Goal: Task Accomplishment & Management: Manage account settings

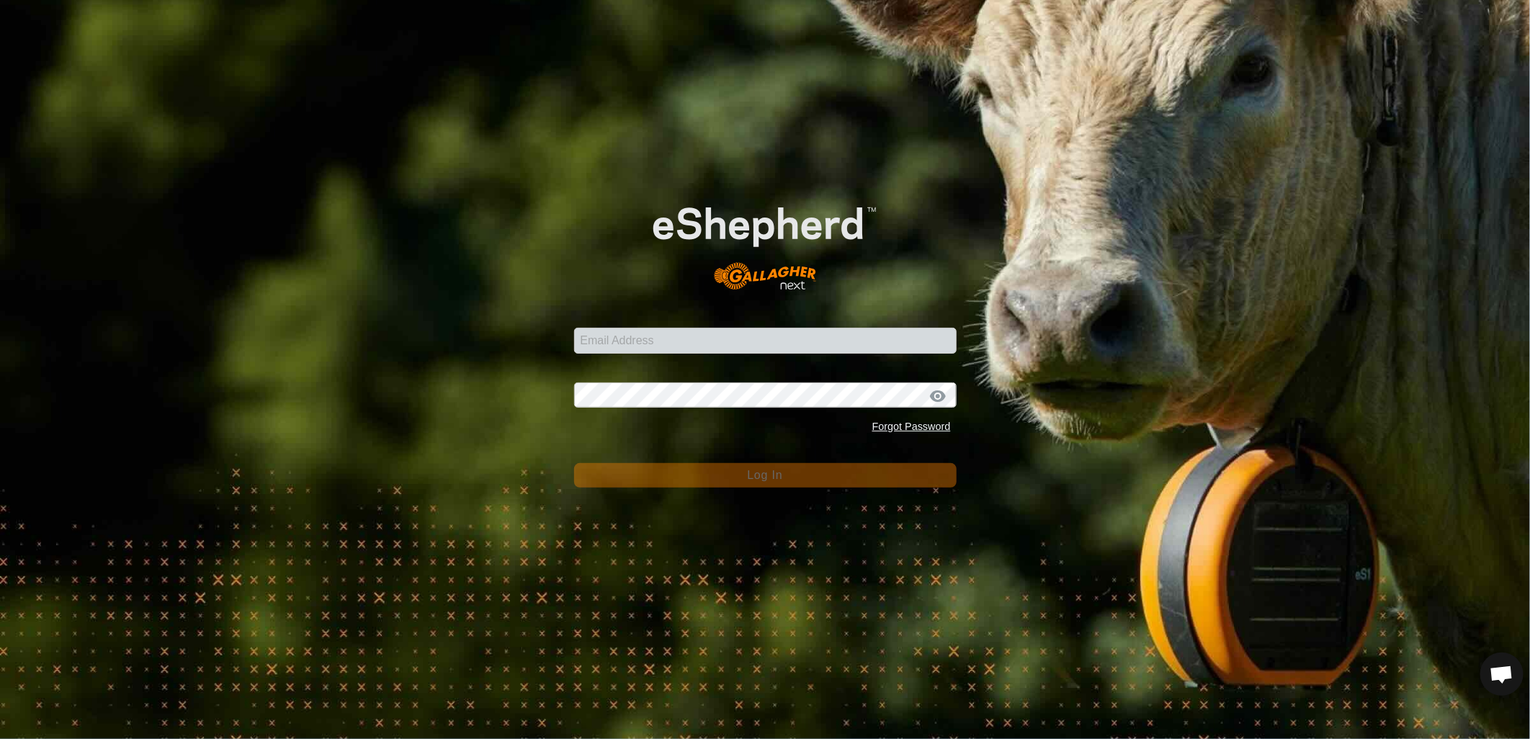
scroll to position [682, 0]
click at [697, 341] on input "Email Address" at bounding box center [765, 341] width 383 height 26
type input "[EMAIL_ADDRESS][PERSON_NAME][DOMAIN_NAME]"
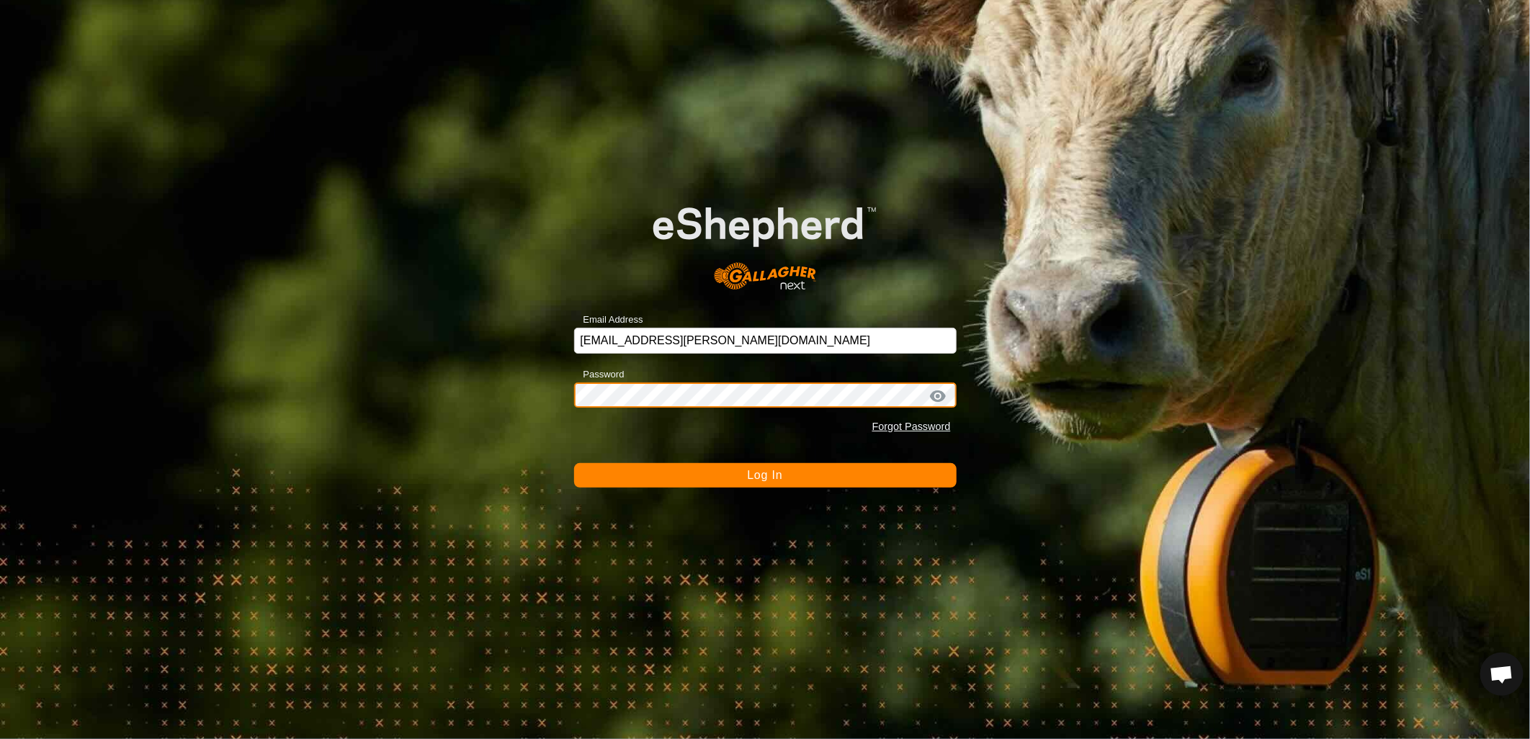
click at [574, 463] on button "Log In" at bounding box center [765, 475] width 383 height 24
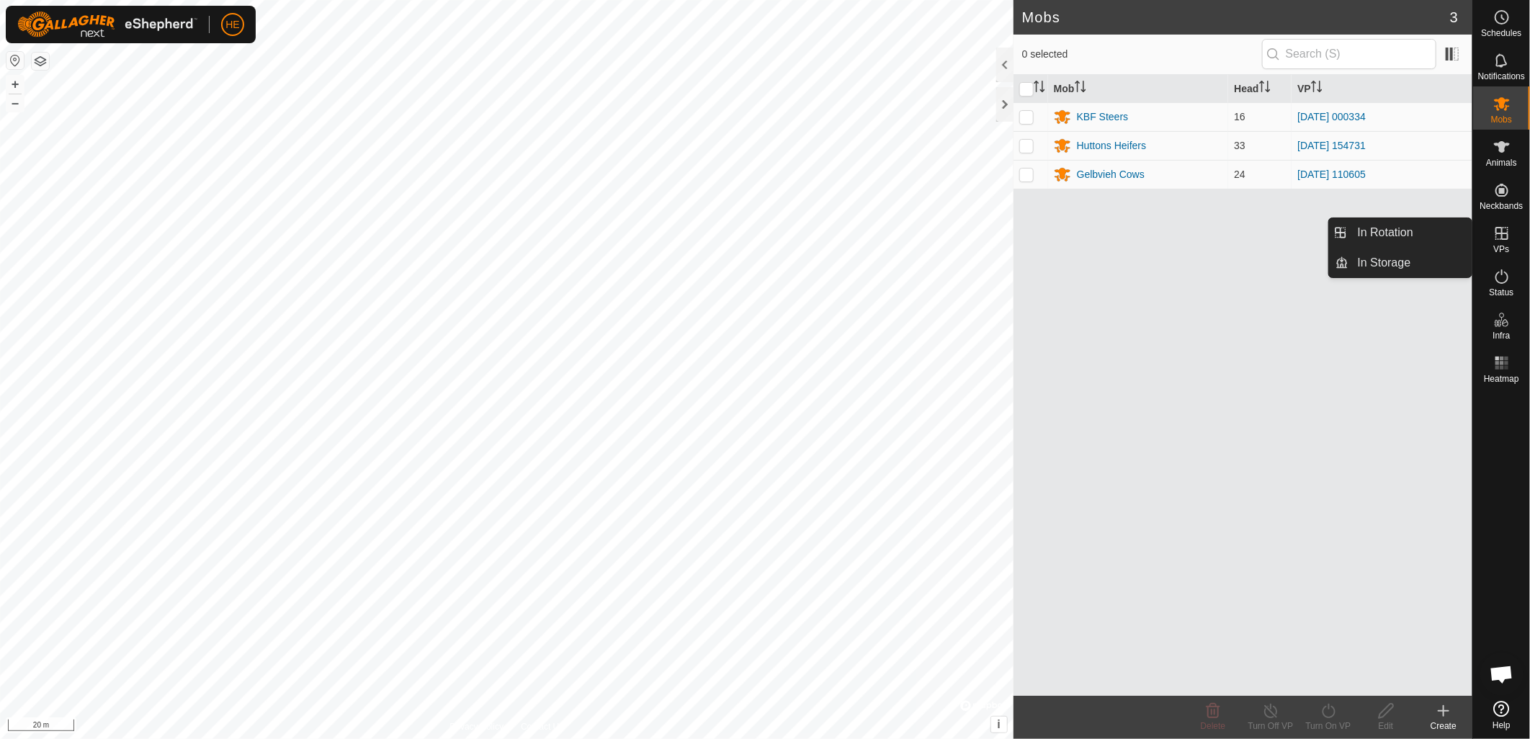
click at [1499, 234] on icon at bounding box center [1501, 233] width 17 height 17
drag, startPoint x: 1406, startPoint y: 228, endPoint x: 1376, endPoint y: 264, distance: 47.0
click at [1406, 228] on link "In Rotation" at bounding box center [1410, 232] width 123 height 29
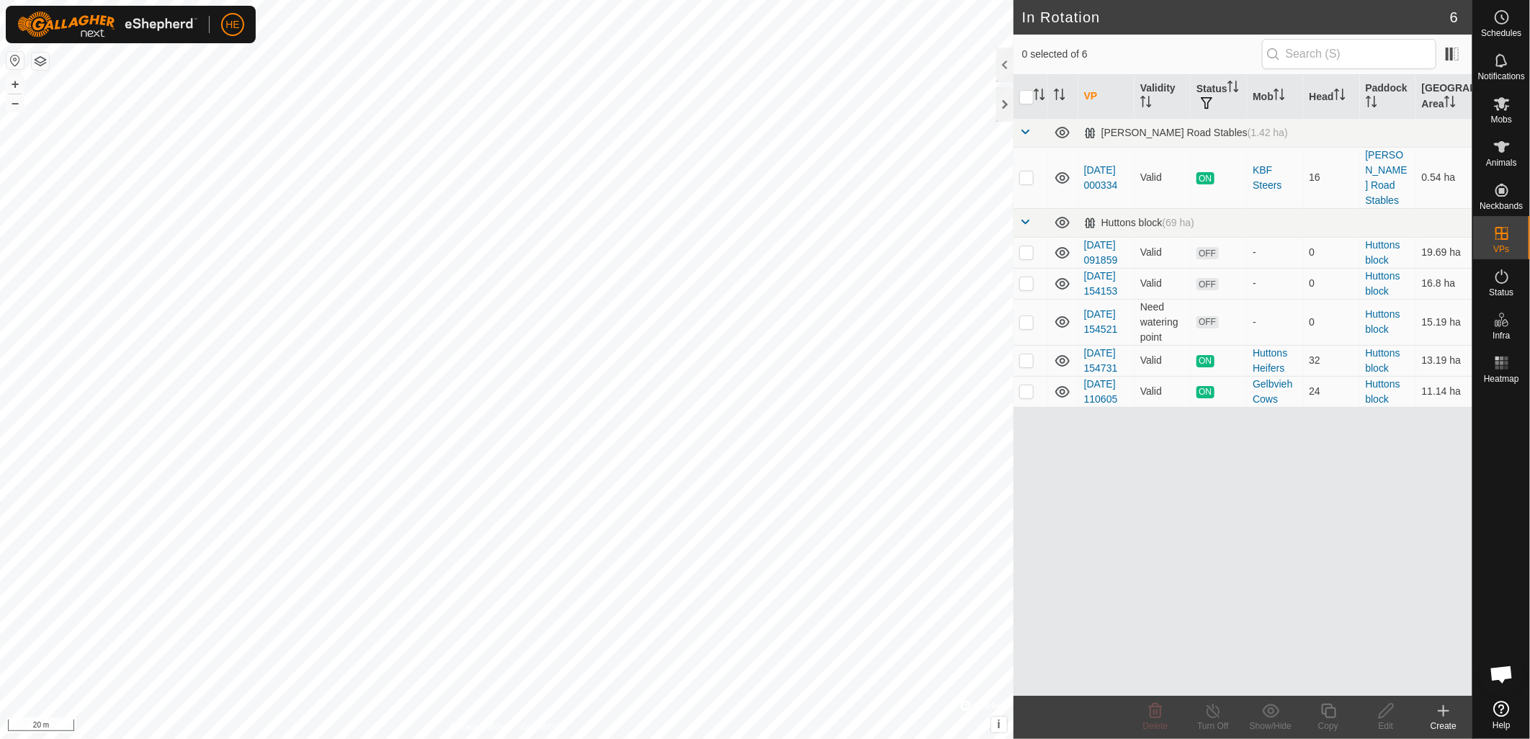
click at [1451, 717] on icon at bounding box center [1443, 710] width 17 height 17
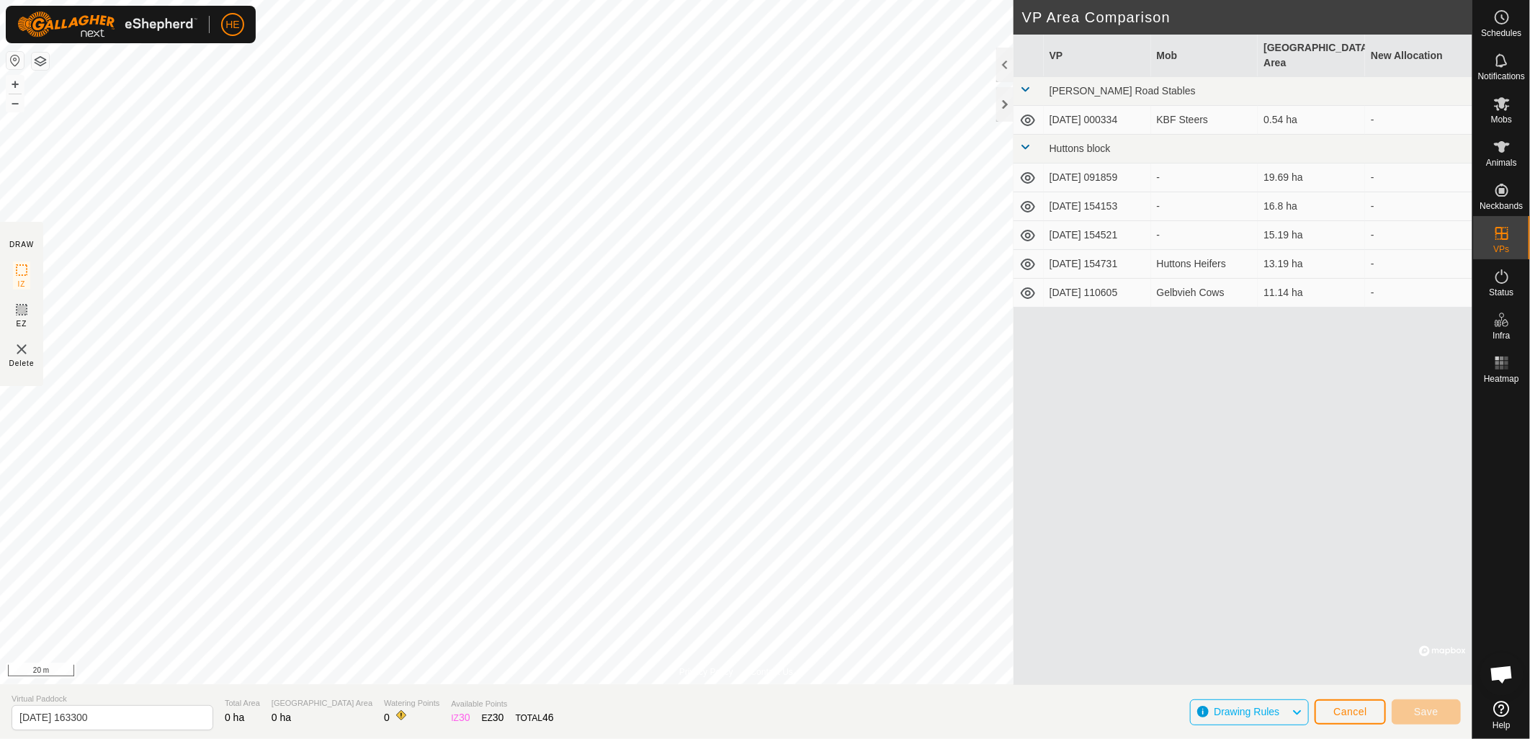
scroll to position [682, 0]
click at [778, 738] on html "HE Schedules Notifications Mobs Animals Neckbands VPs Status Infra Heatmap Help…" at bounding box center [765, 369] width 1530 height 739
click at [784, 0] on html "HE Schedules Notifications Mobs Animals Neckbands VPs Status Infra Heatmap Help…" at bounding box center [765, 369] width 1530 height 739
click at [930, 409] on div "Privacy Policy Contact Us 14 0533382902 KBF Steers [DATE] 000334 + – ⇧ i © Mapb…" at bounding box center [736, 369] width 1472 height 739
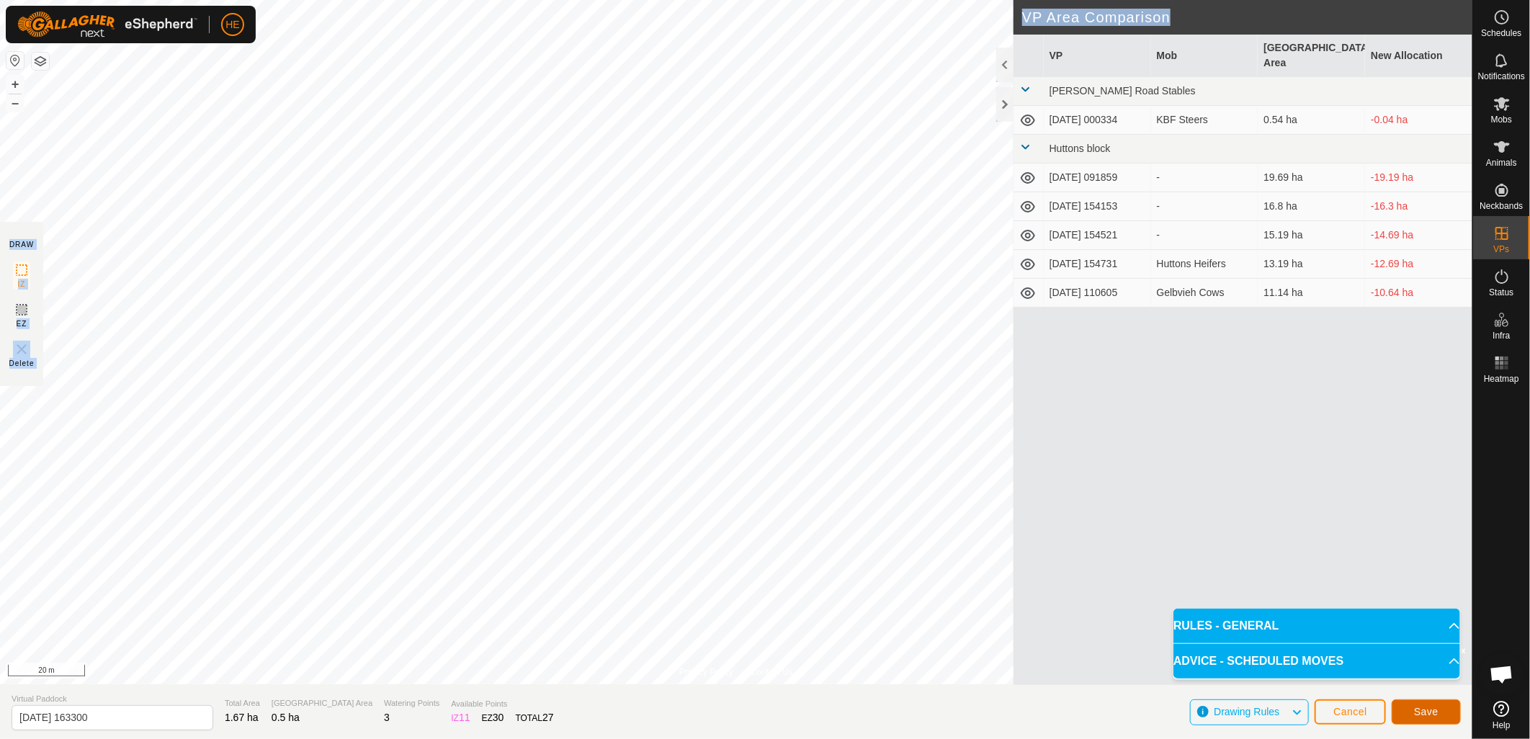
click at [1418, 705] on button "Save" at bounding box center [1426, 711] width 69 height 25
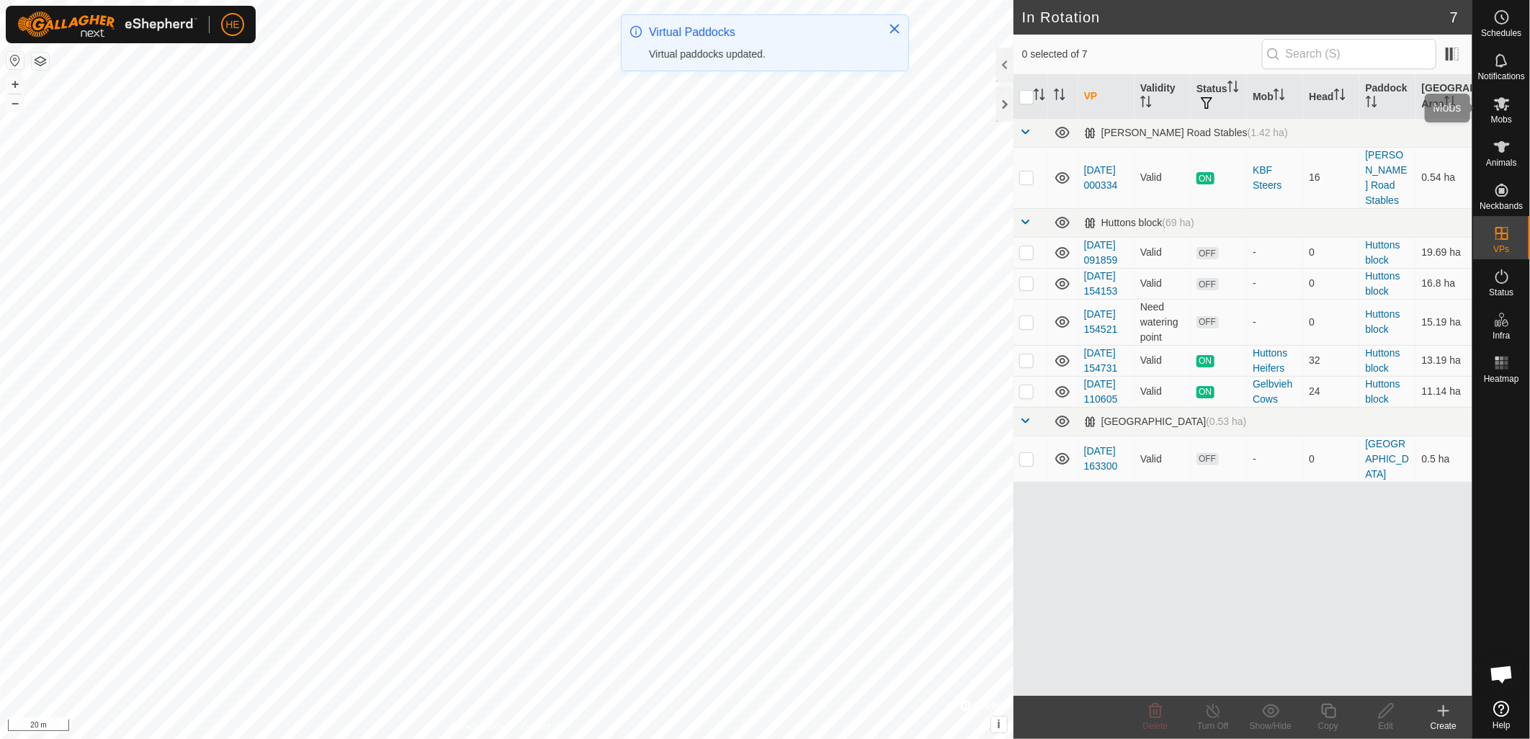
click at [1508, 112] on icon at bounding box center [1501, 103] width 17 height 17
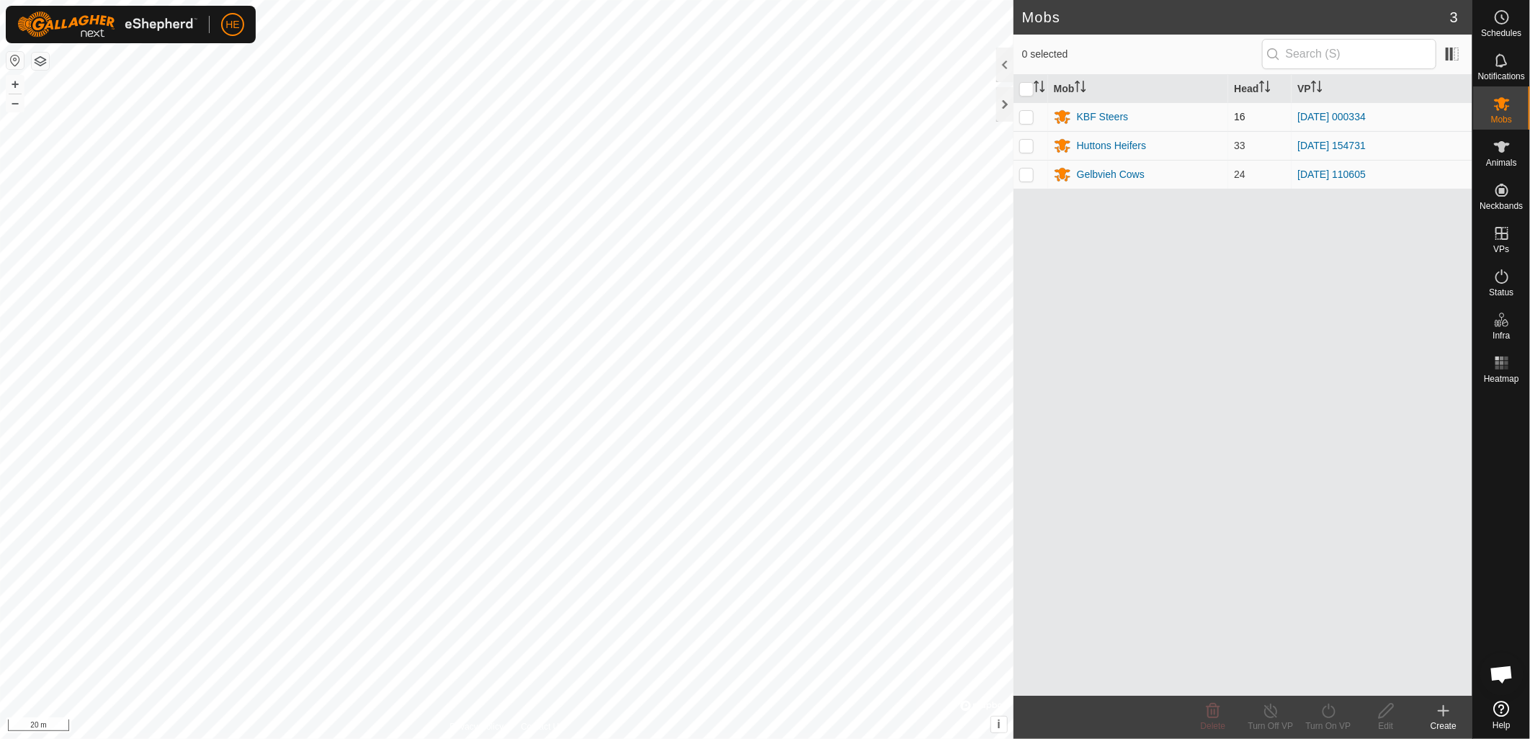
click at [1027, 115] on p-checkbox at bounding box center [1026, 117] width 14 height 12
checkbox input "true"
click at [1098, 112] on div "KBF Steers" at bounding box center [1103, 116] width 52 height 15
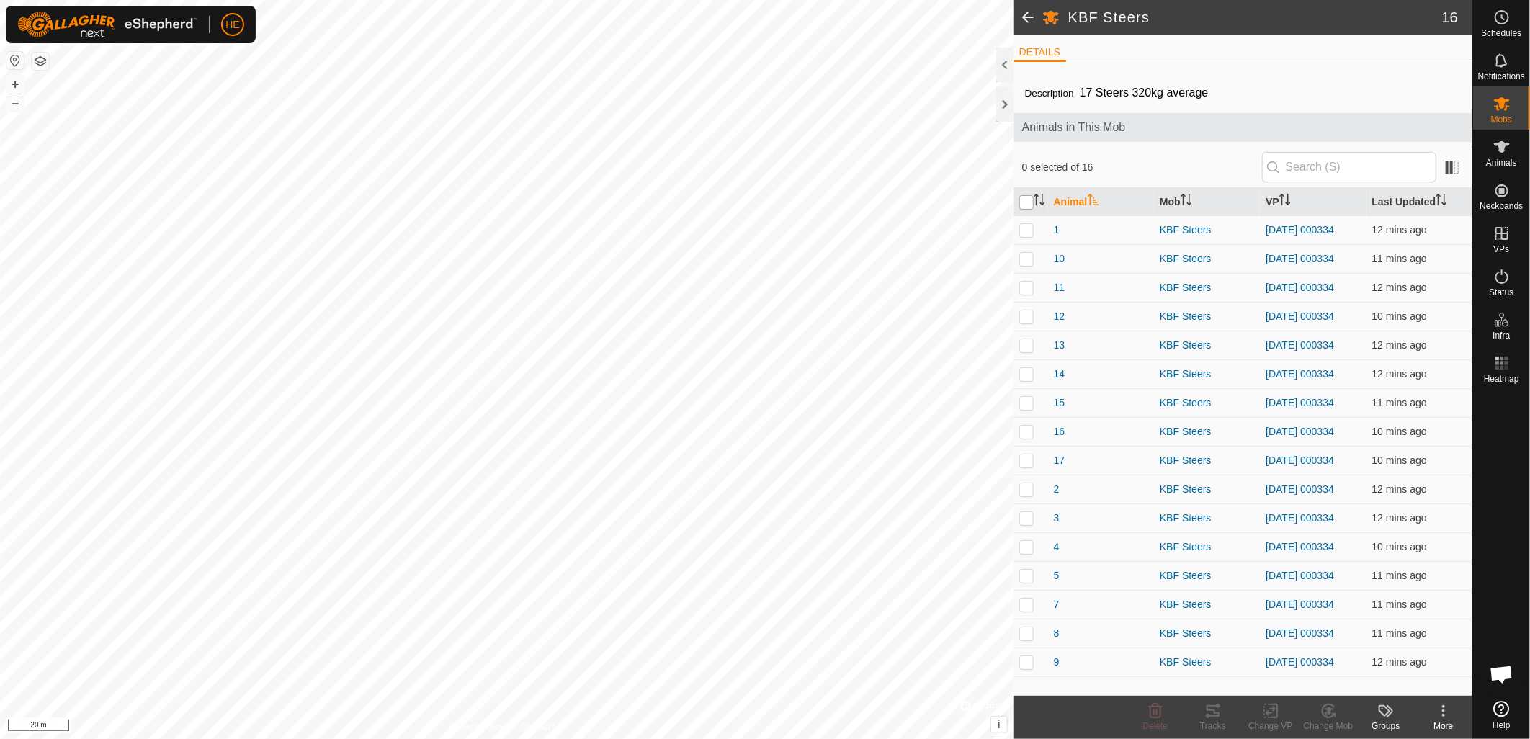
click at [1029, 200] on input "checkbox" at bounding box center [1026, 202] width 14 height 14
checkbox input "true"
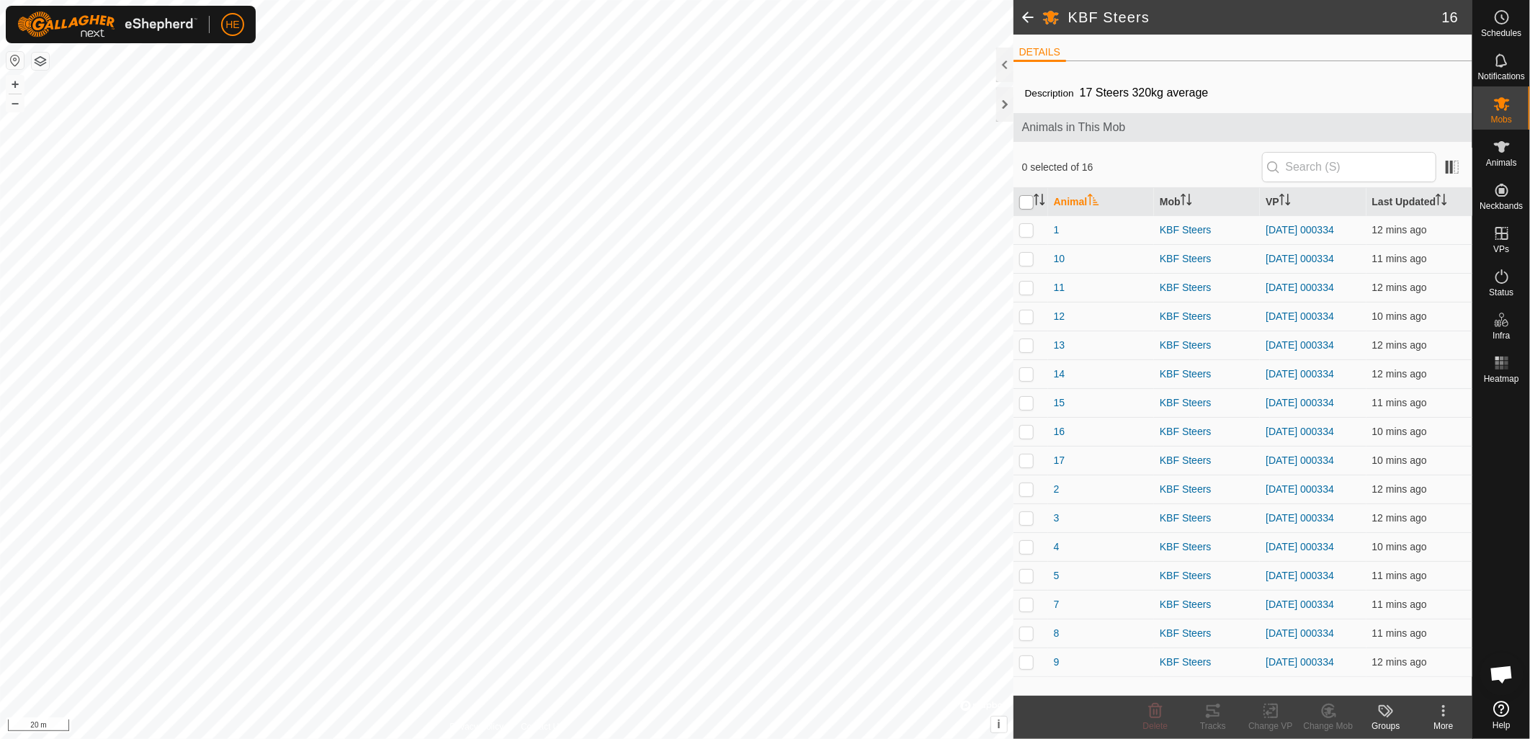
checkbox input "true"
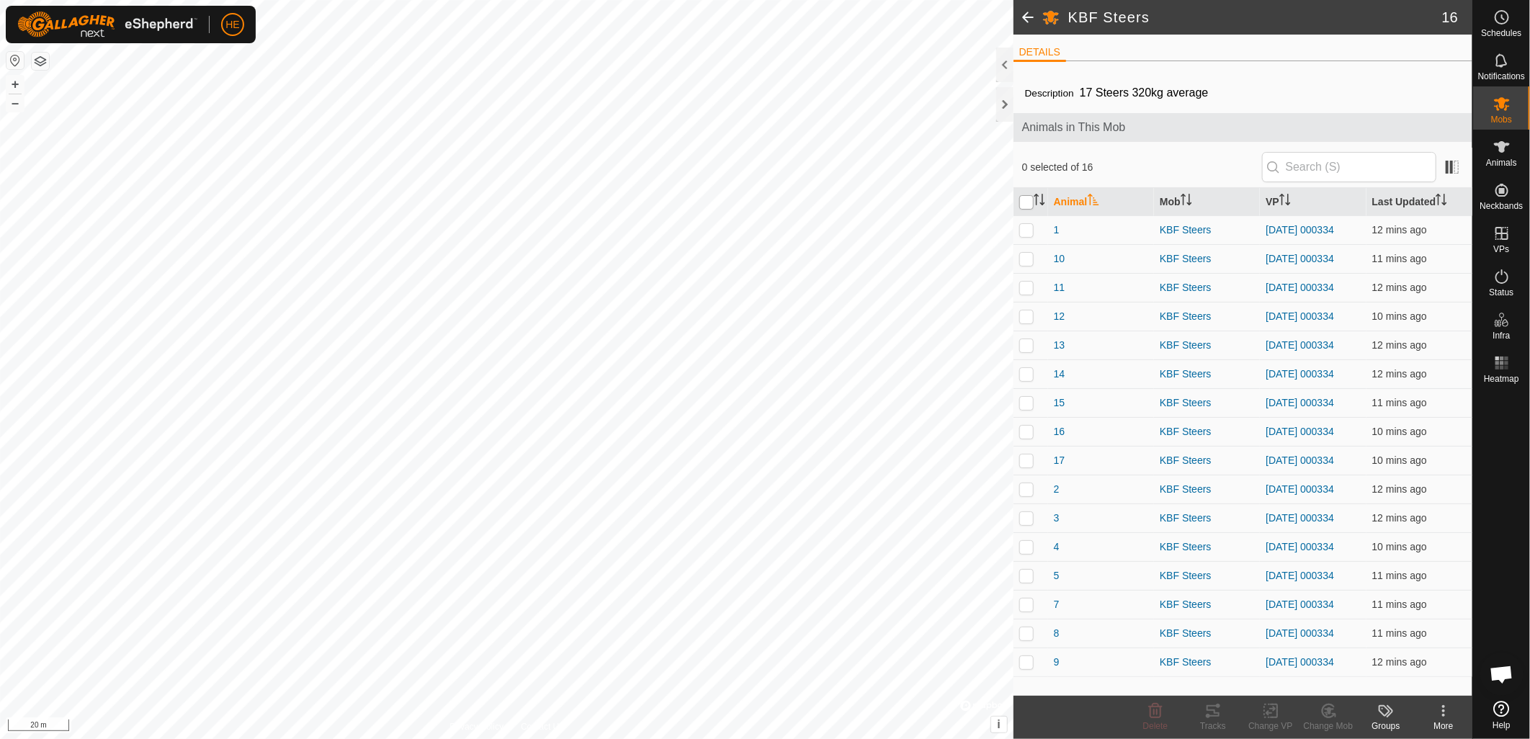
checkbox input "true"
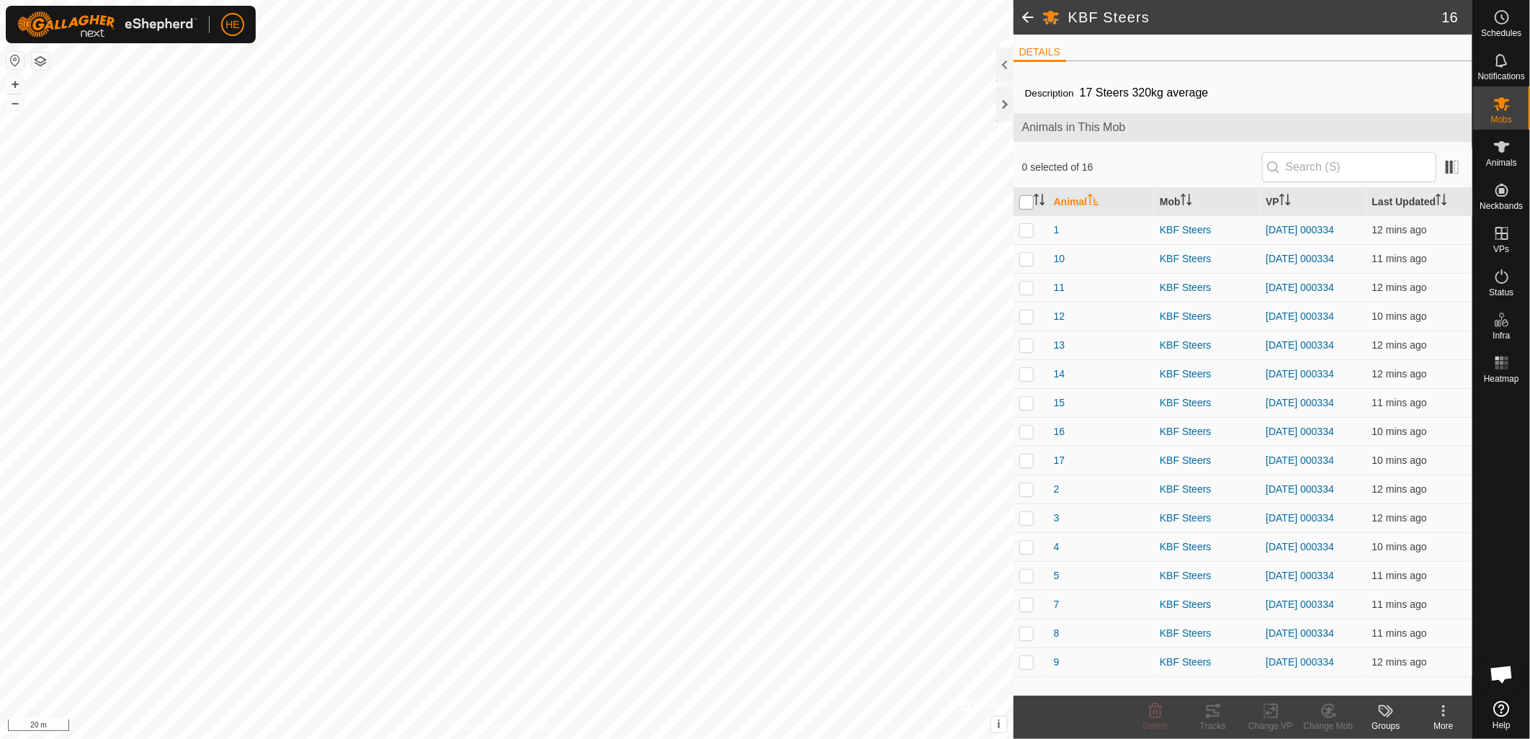
checkbox input "true"
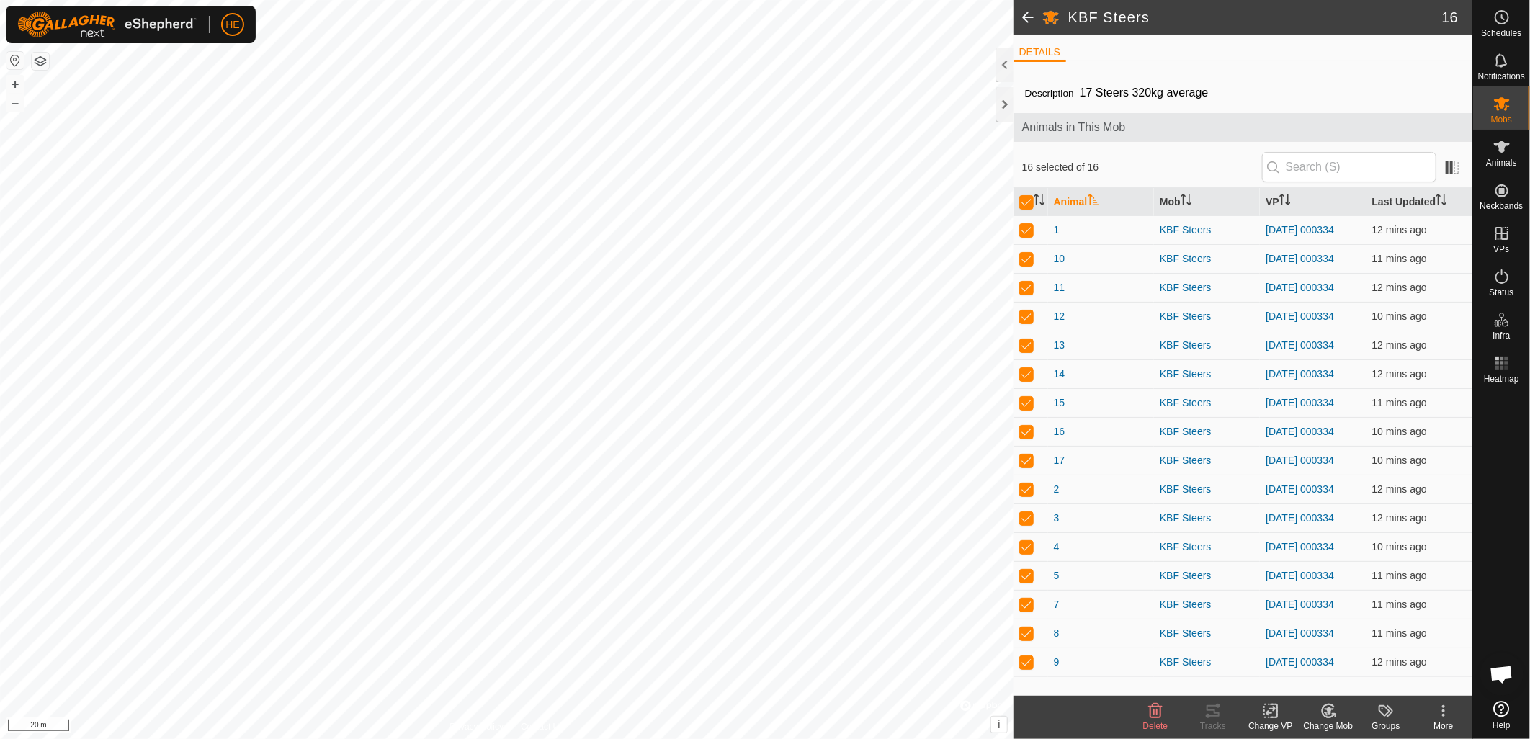
click at [1274, 721] on div "Change VP" at bounding box center [1271, 726] width 58 height 13
click at [1298, 650] on link "Choose VP..." at bounding box center [1314, 649] width 143 height 29
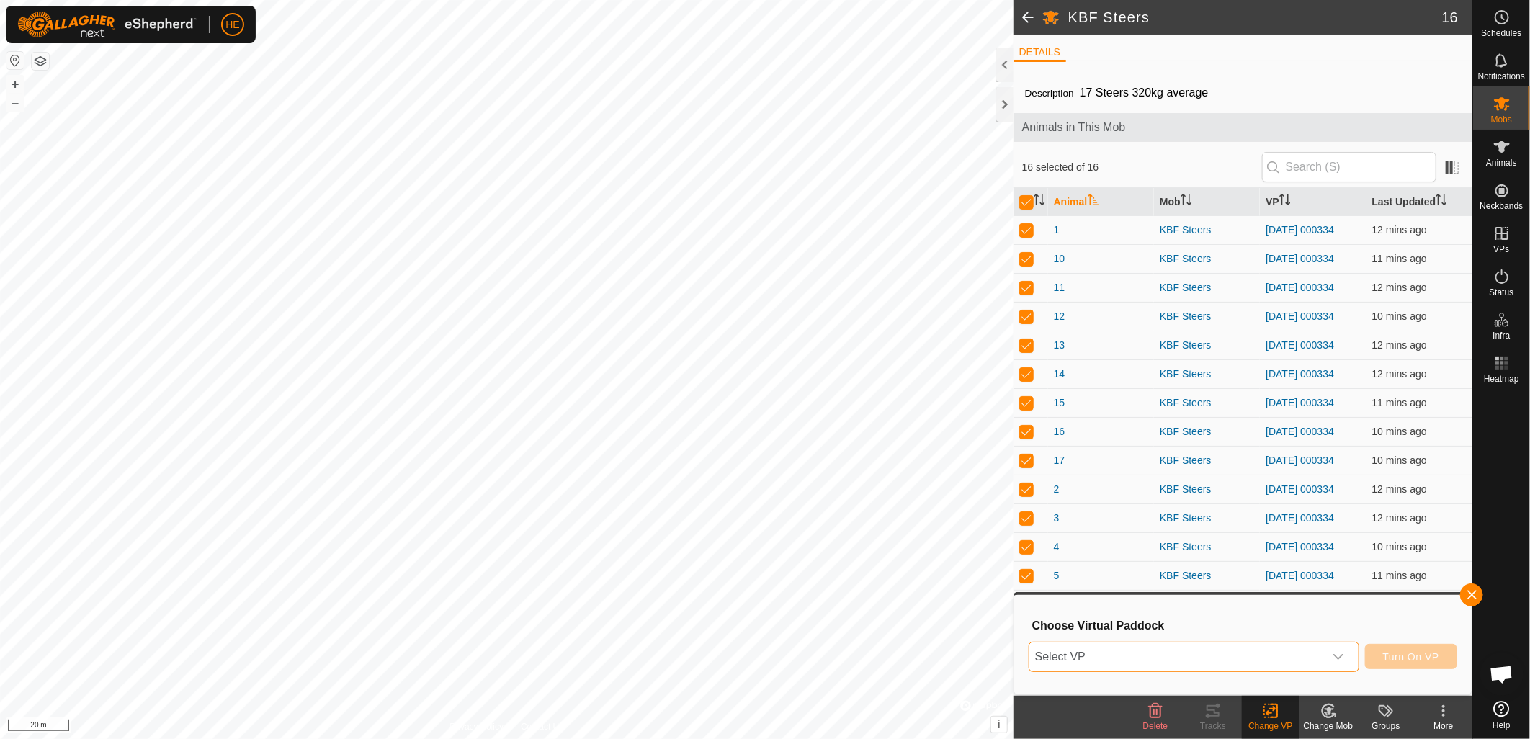
click at [1127, 661] on span "Select VP" at bounding box center [1176, 657] width 295 height 29
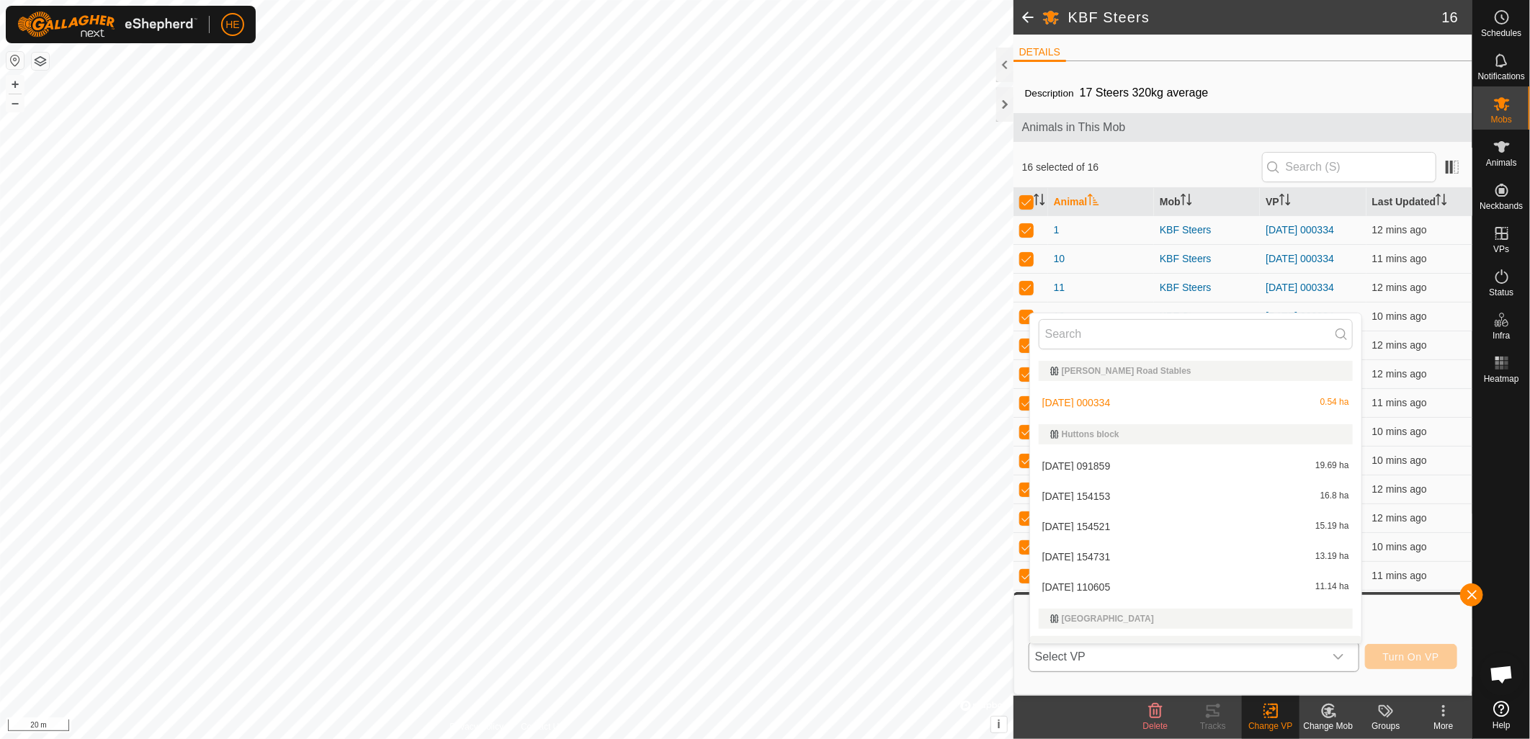
scroll to position [22, 0]
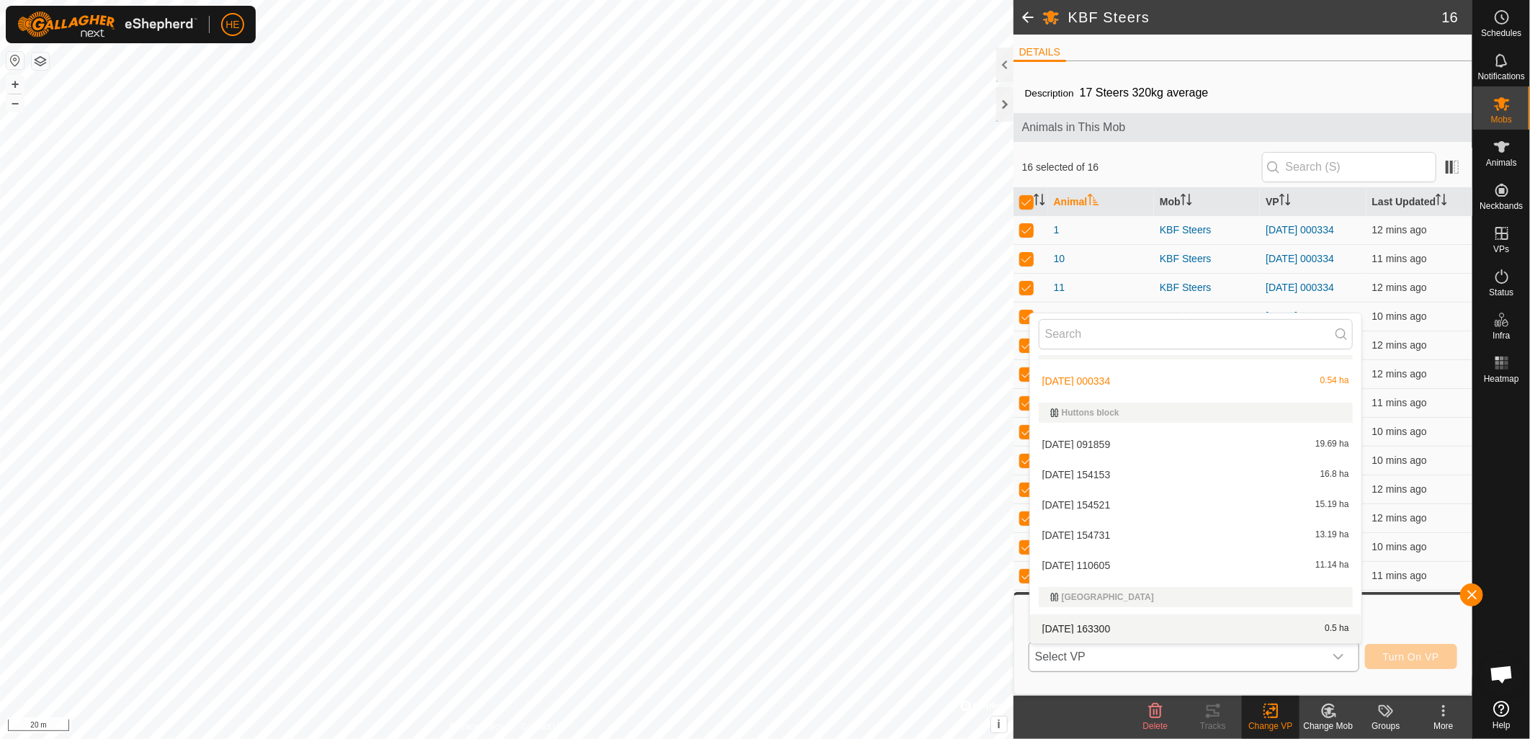
click at [1150, 625] on li "[DATE] 163300 0.5 ha" at bounding box center [1195, 628] width 331 height 29
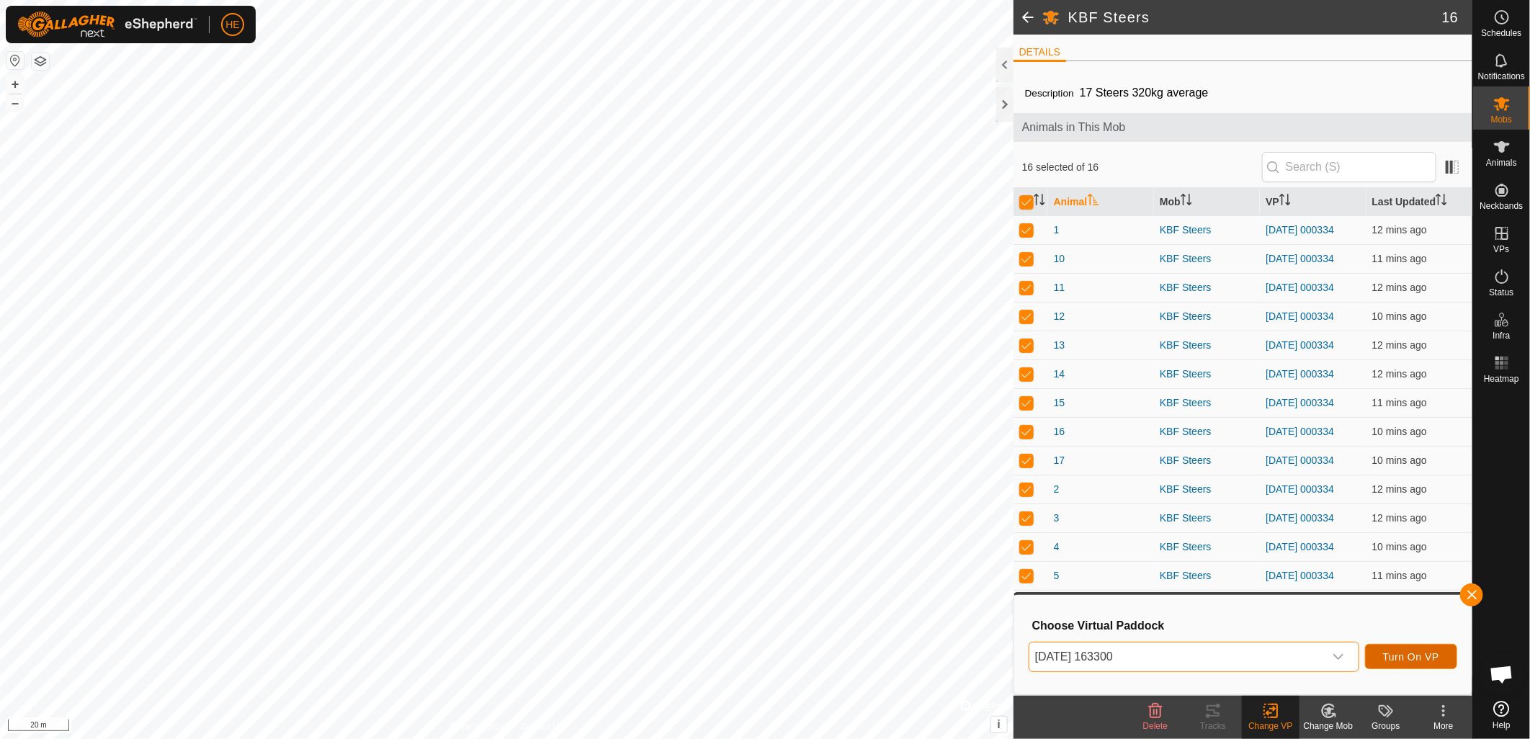
click at [1408, 658] on span "Turn On VP" at bounding box center [1411, 657] width 56 height 12
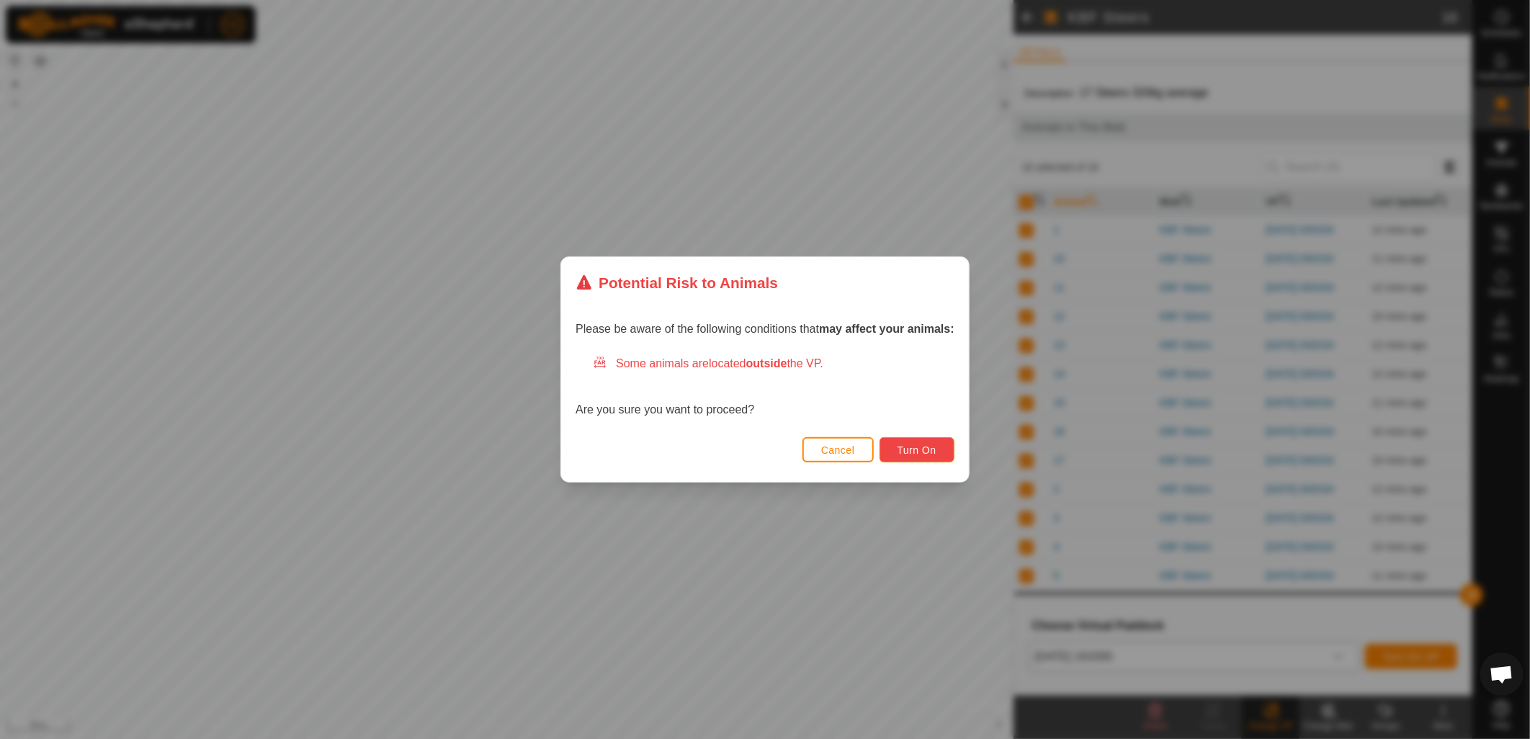
click at [933, 457] on button "Turn On" at bounding box center [917, 449] width 75 height 25
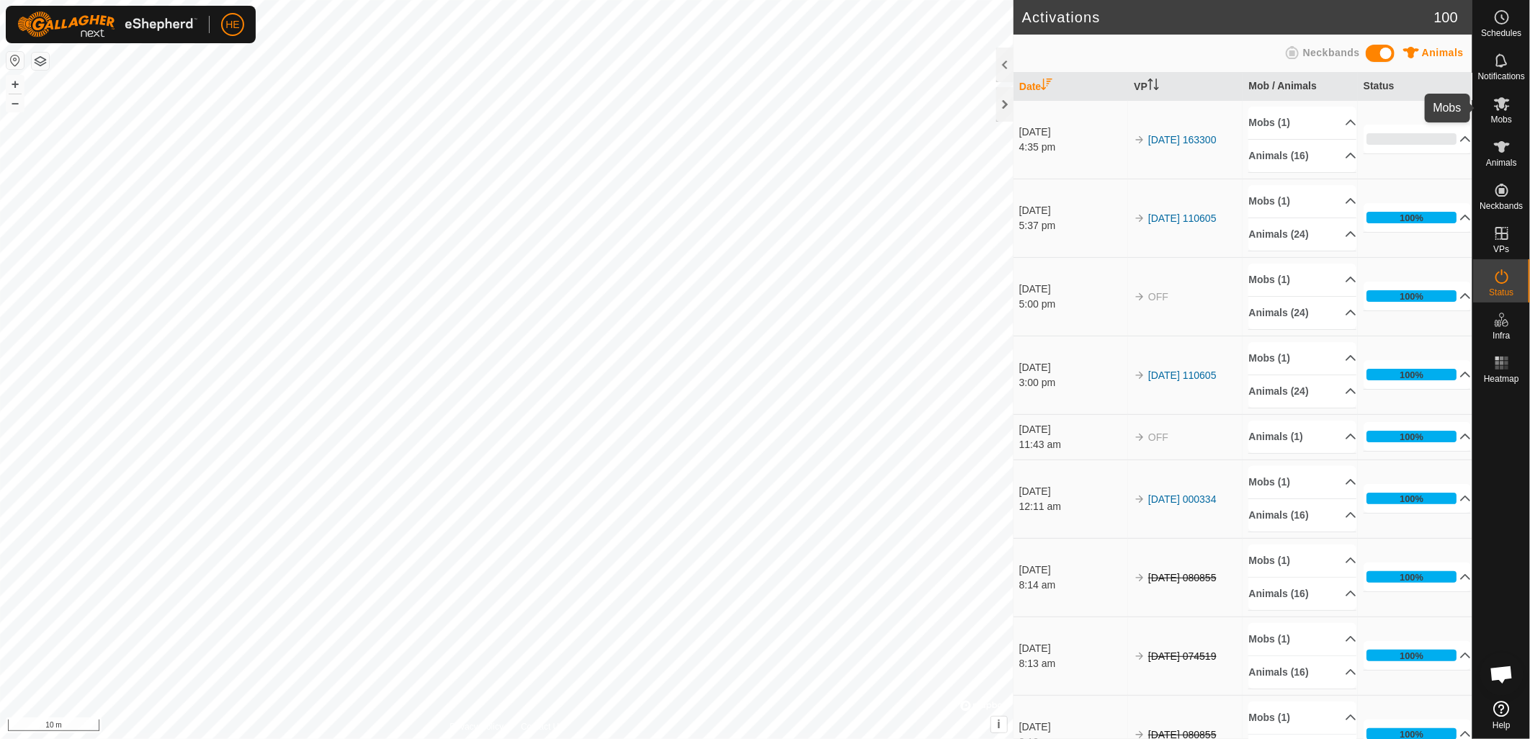
click at [1514, 111] on es-mob-svg-icon at bounding box center [1502, 103] width 26 height 23
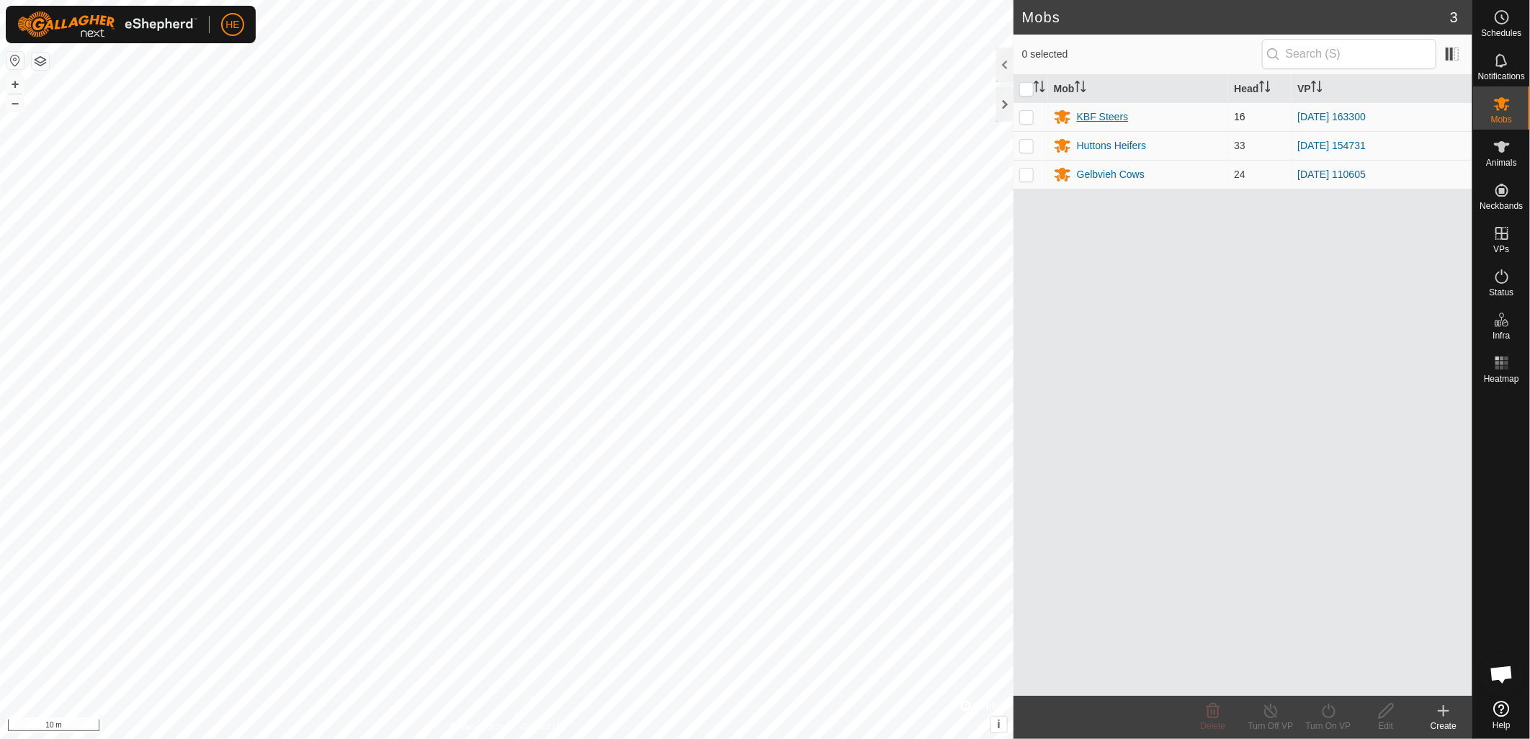
click at [1086, 120] on div "KBF Steers" at bounding box center [1103, 116] width 52 height 15
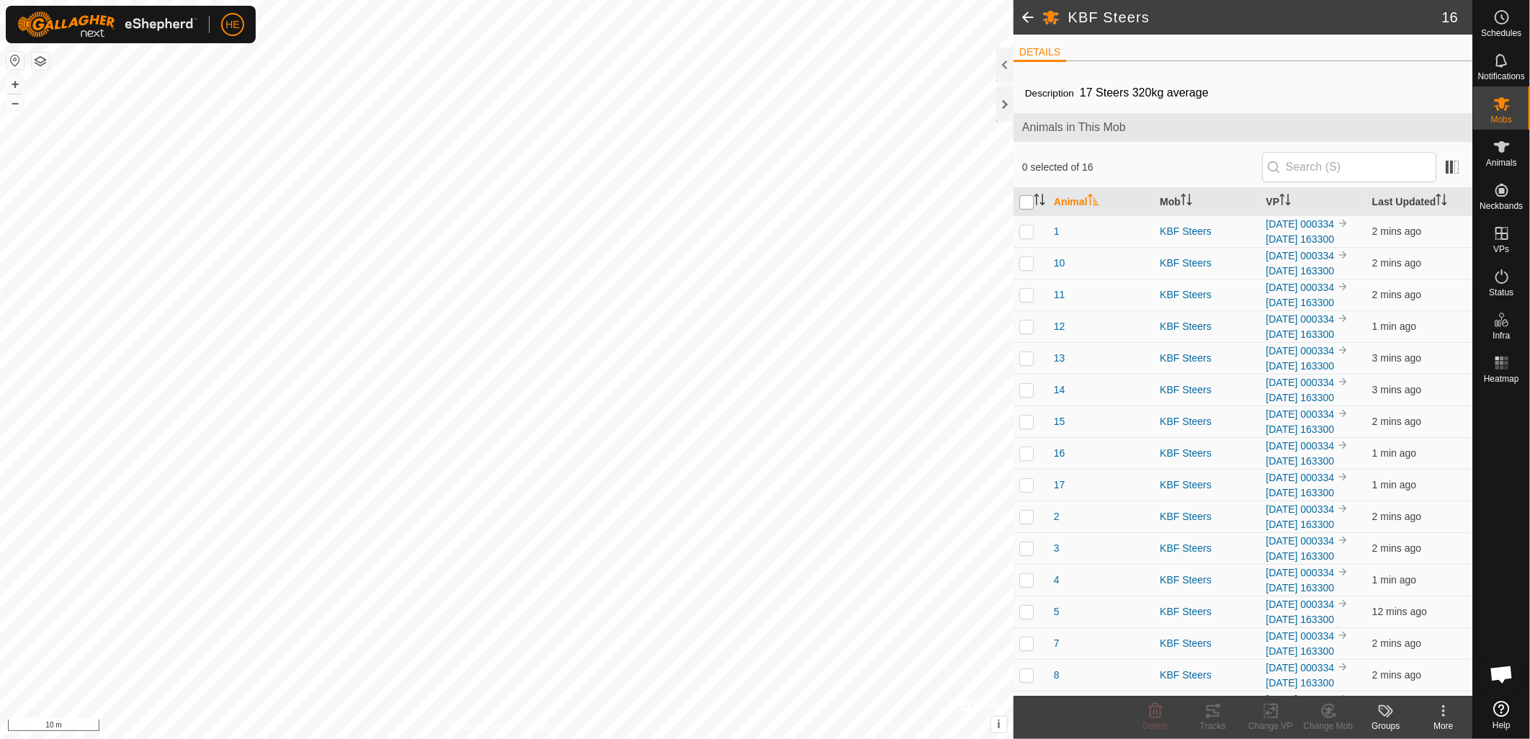
click at [1030, 204] on input "checkbox" at bounding box center [1026, 202] width 14 height 14
checkbox input "true"
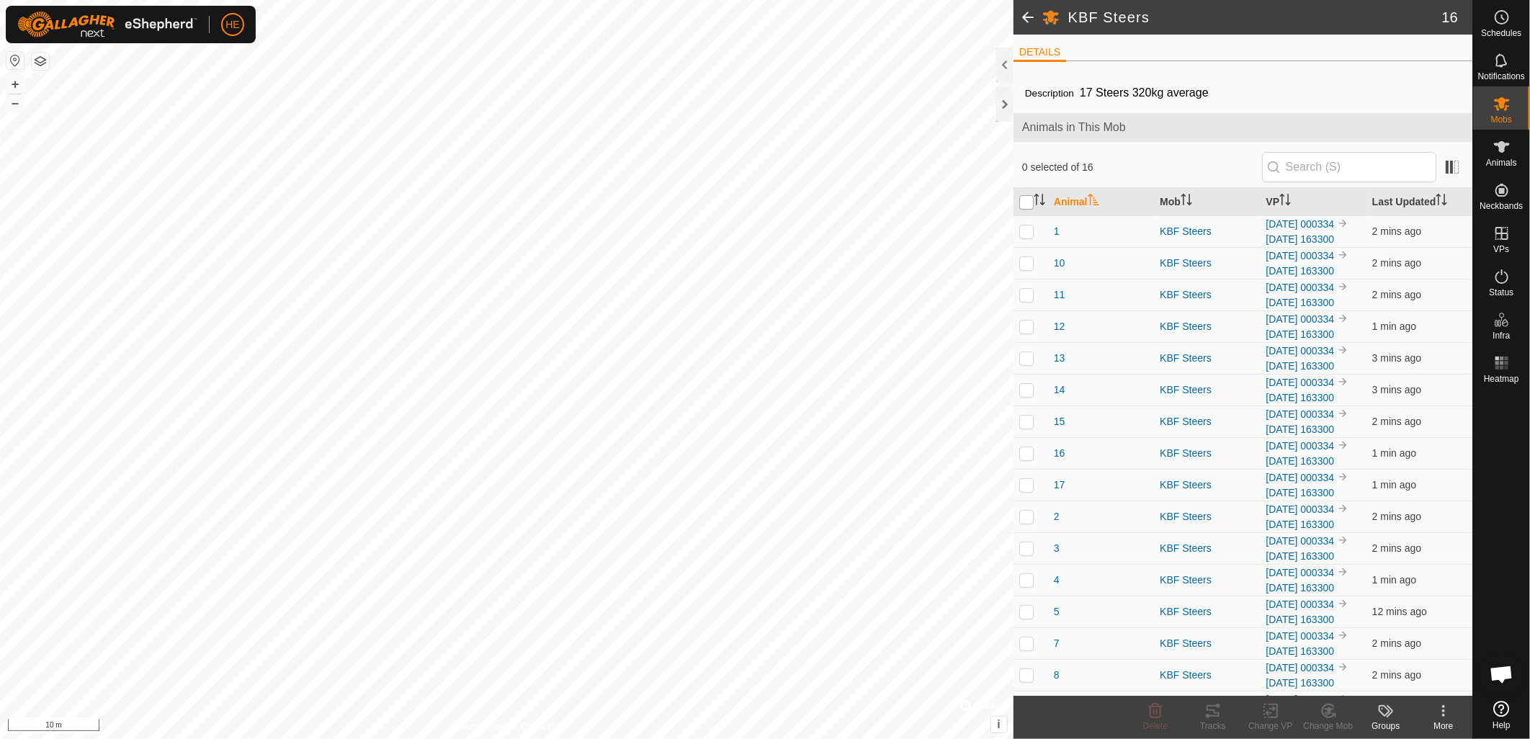
checkbox input "true"
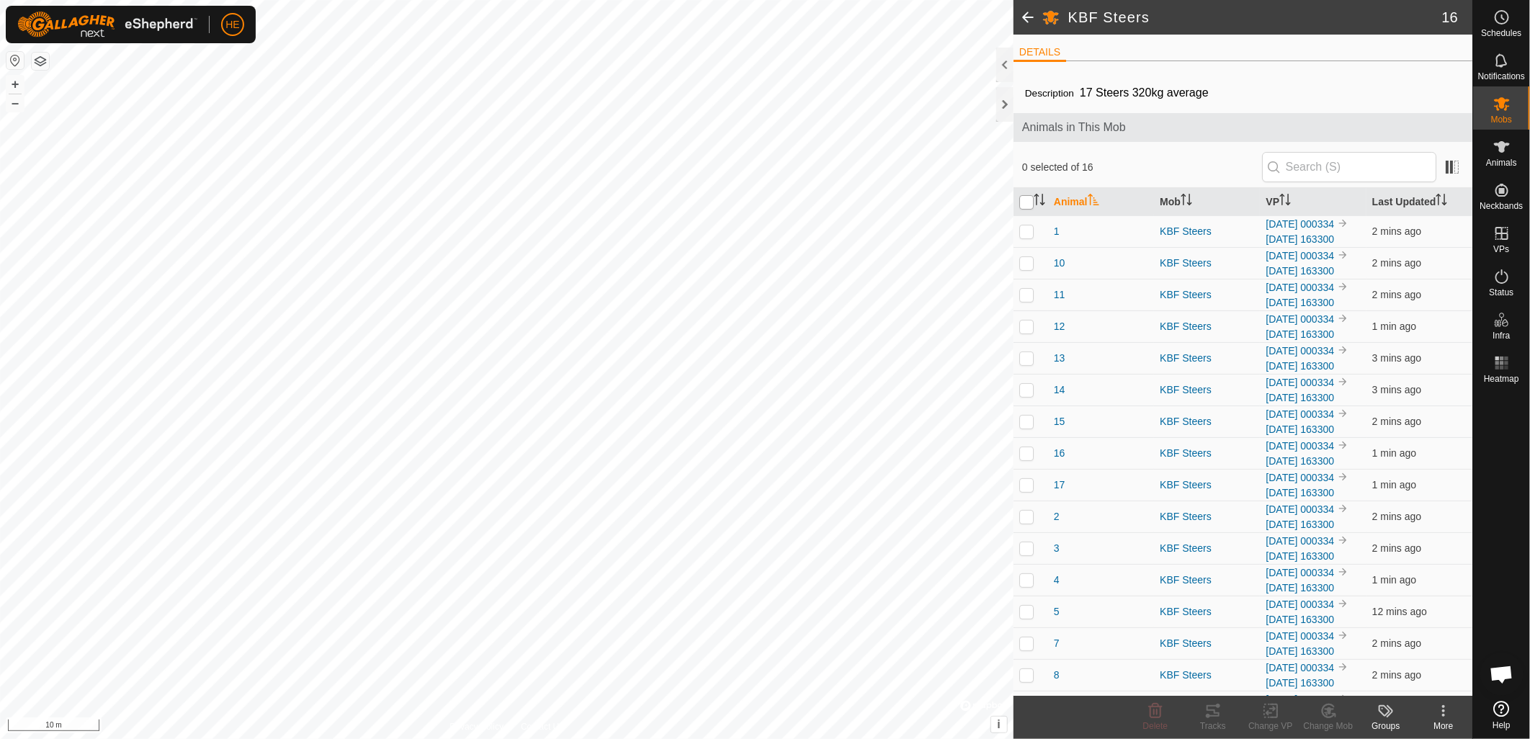
checkbox input "true"
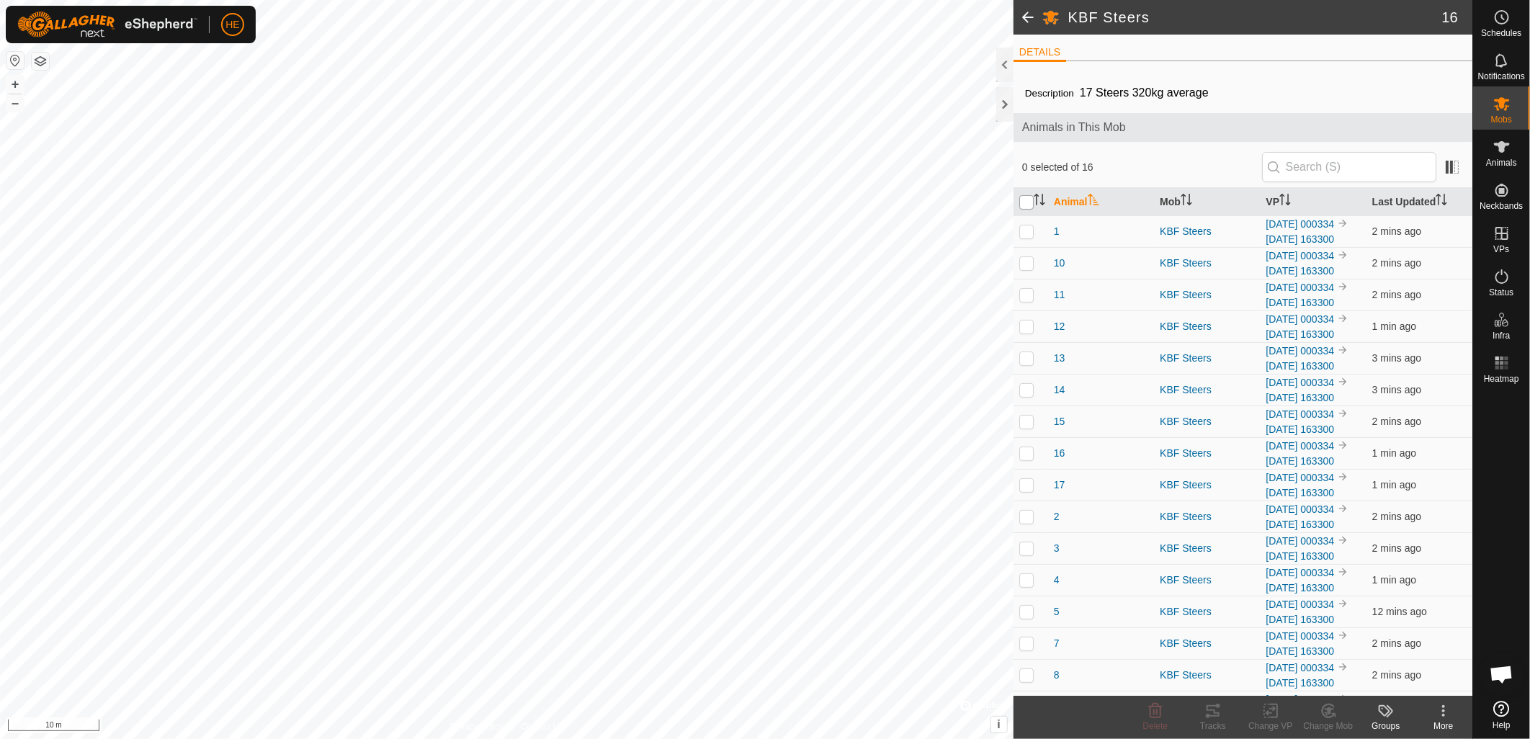
checkbox input "true"
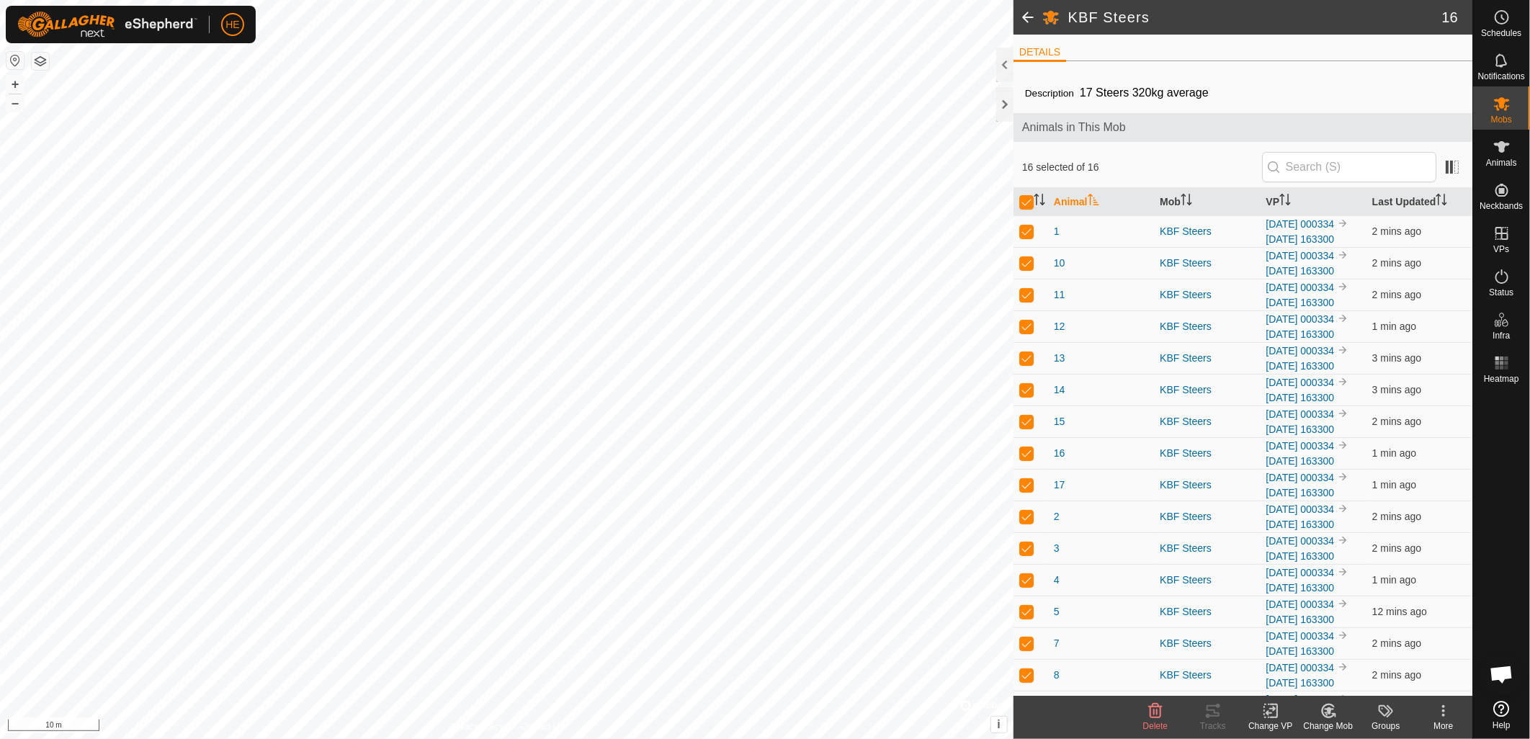
click at [1275, 720] on div "Change VP" at bounding box center [1271, 726] width 58 height 13
click at [1280, 651] on link "Choose VP..." at bounding box center [1314, 649] width 143 height 29
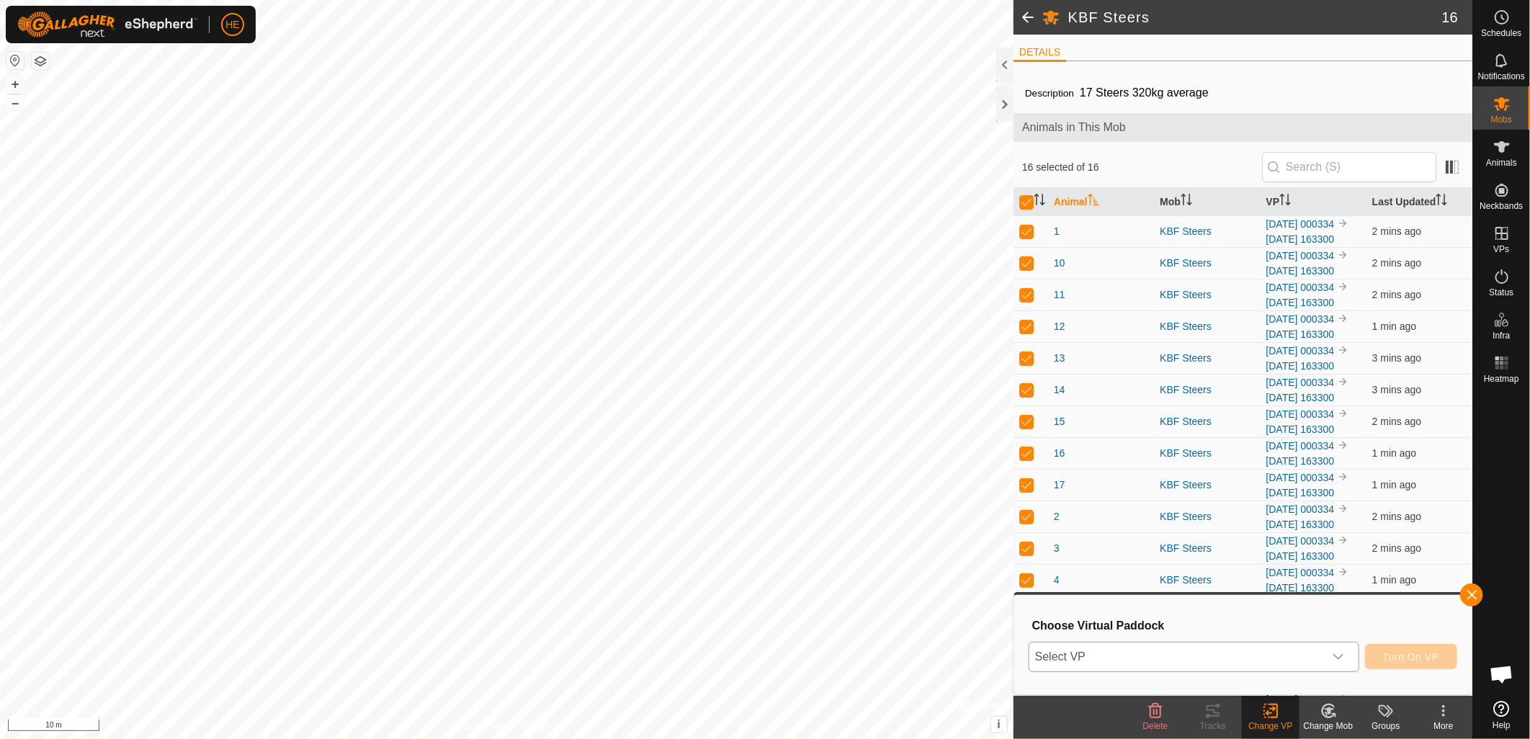
click at [1228, 654] on span "Select VP" at bounding box center [1176, 657] width 295 height 29
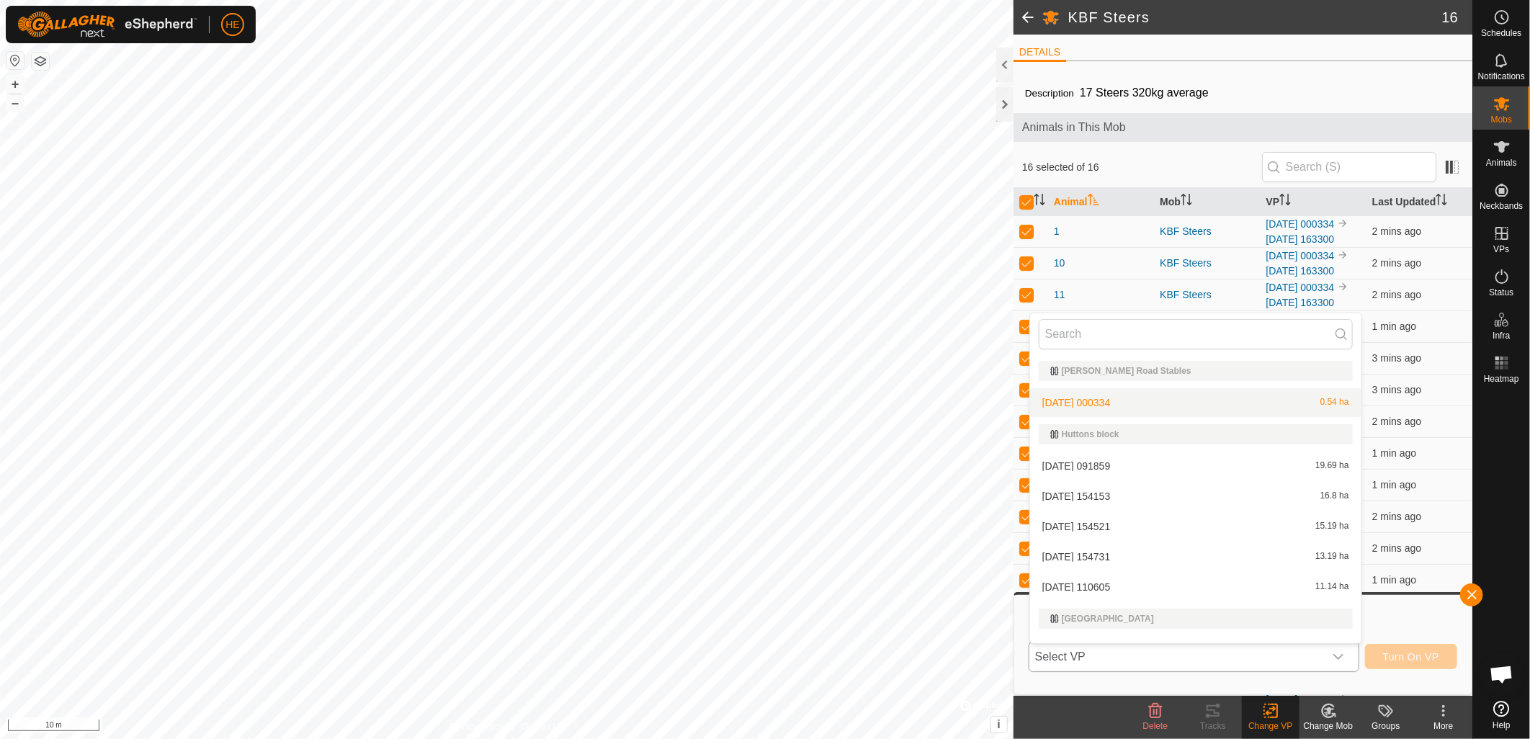
click at [1083, 404] on li "[DATE] 000334 0.54 ha" at bounding box center [1195, 402] width 331 height 29
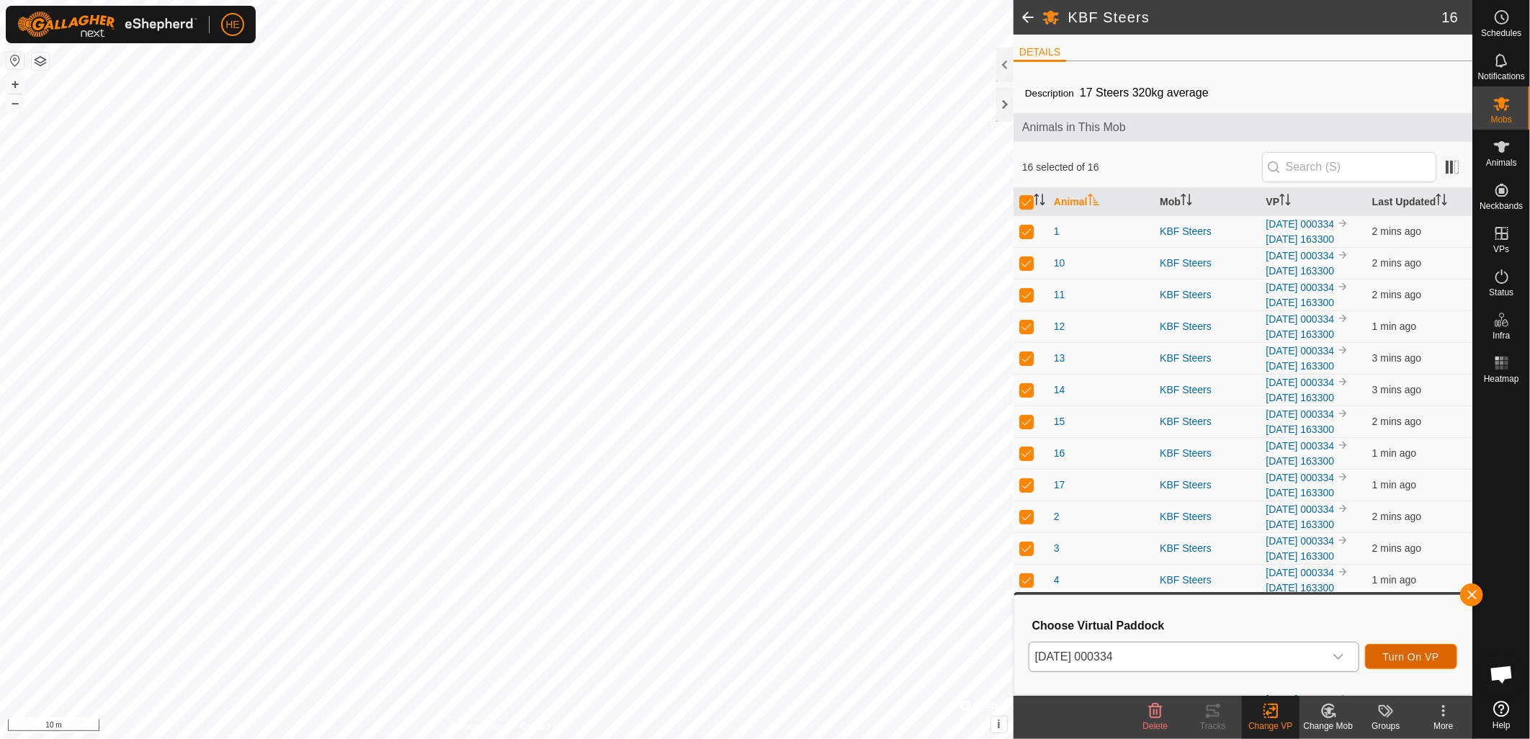
click at [1395, 659] on span "Turn On VP" at bounding box center [1411, 657] width 56 height 12
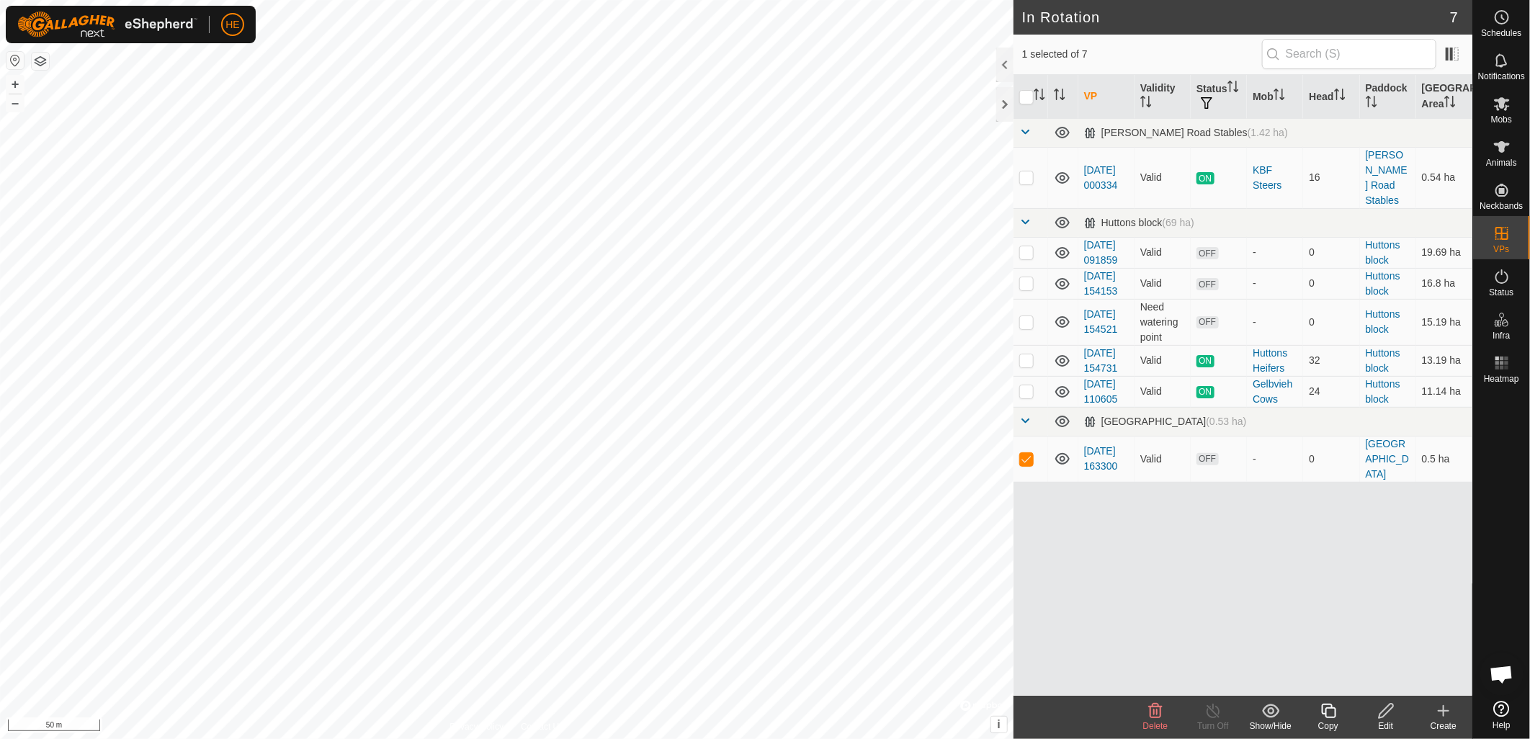
click at [1380, 718] on icon at bounding box center [1386, 711] width 14 height 14
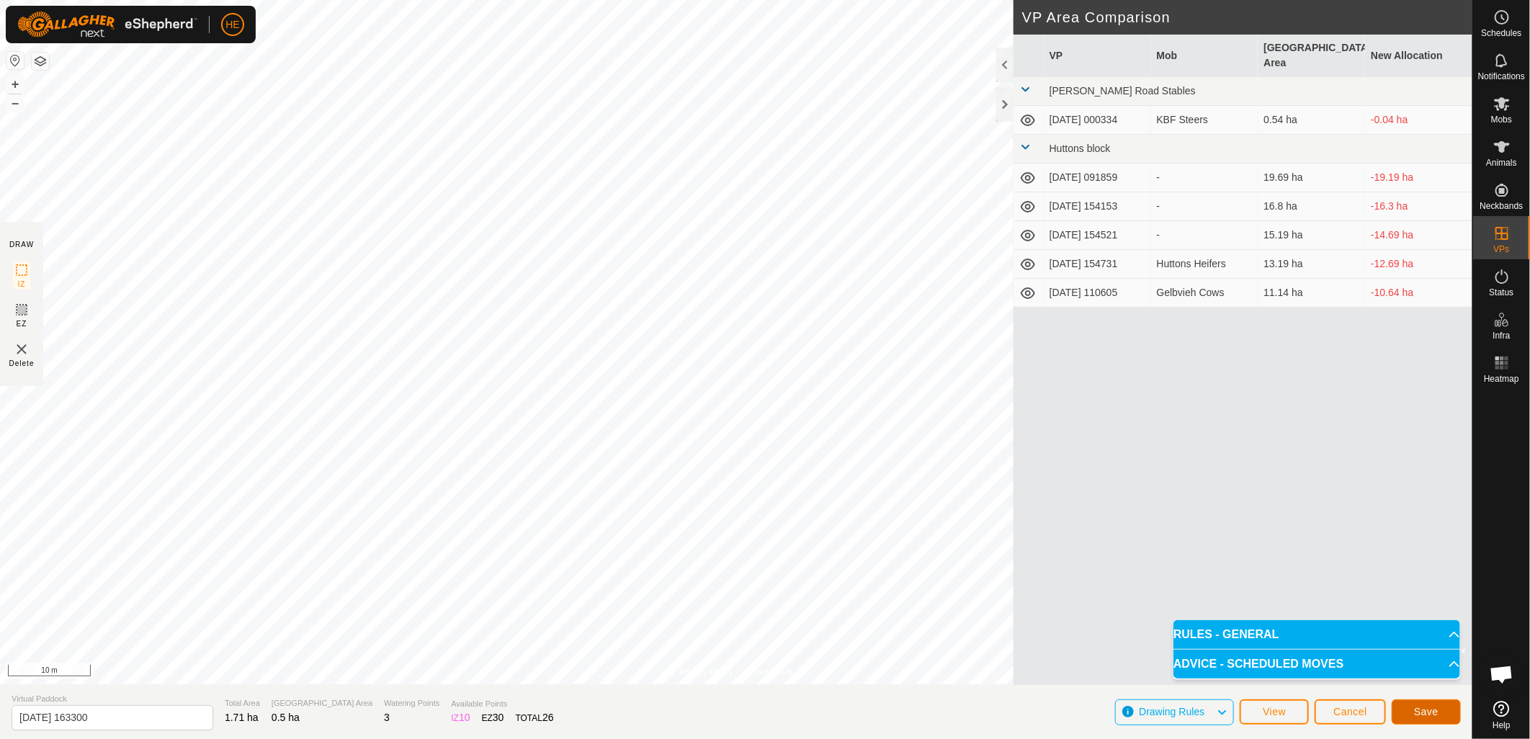
click at [1421, 715] on span "Save" at bounding box center [1426, 712] width 24 height 12
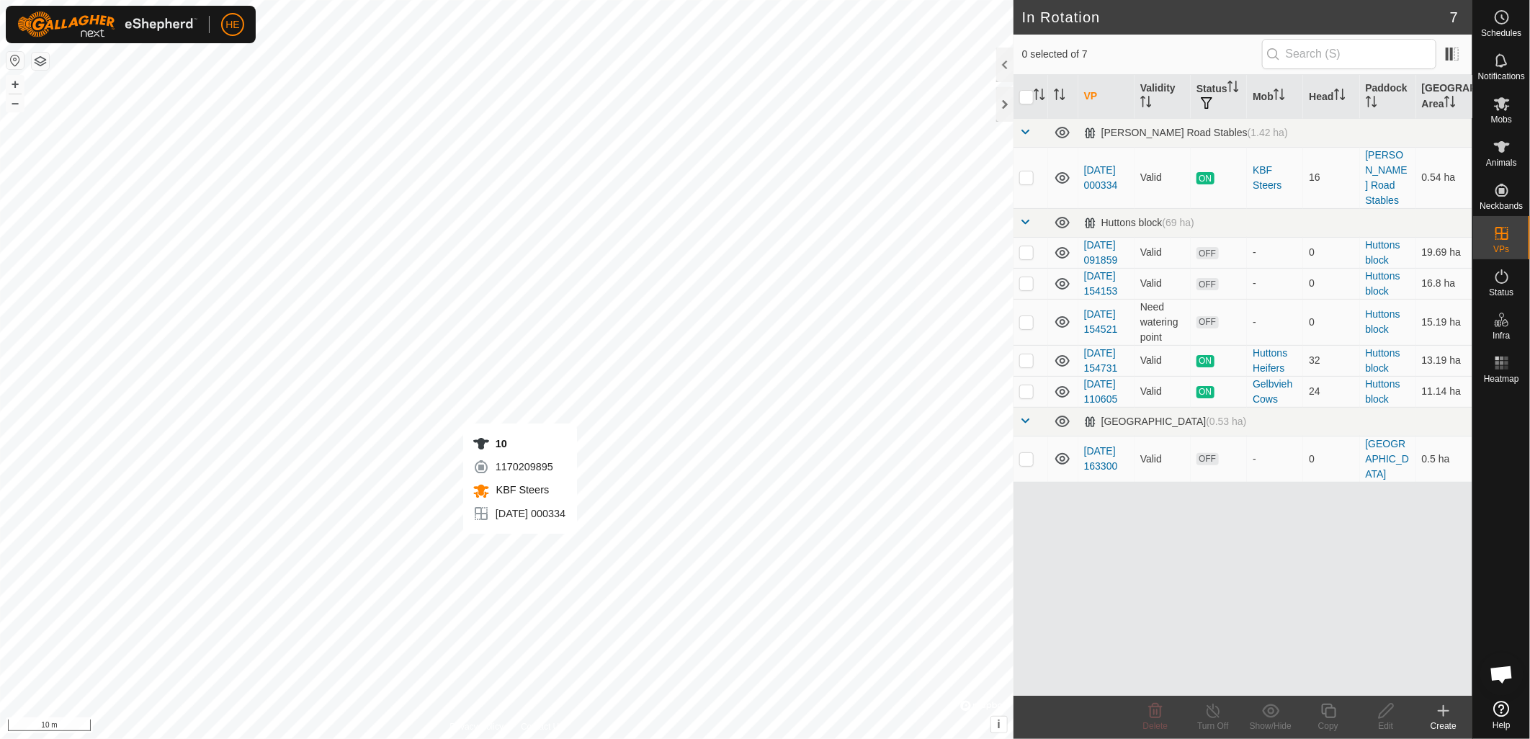
checkbox input "true"
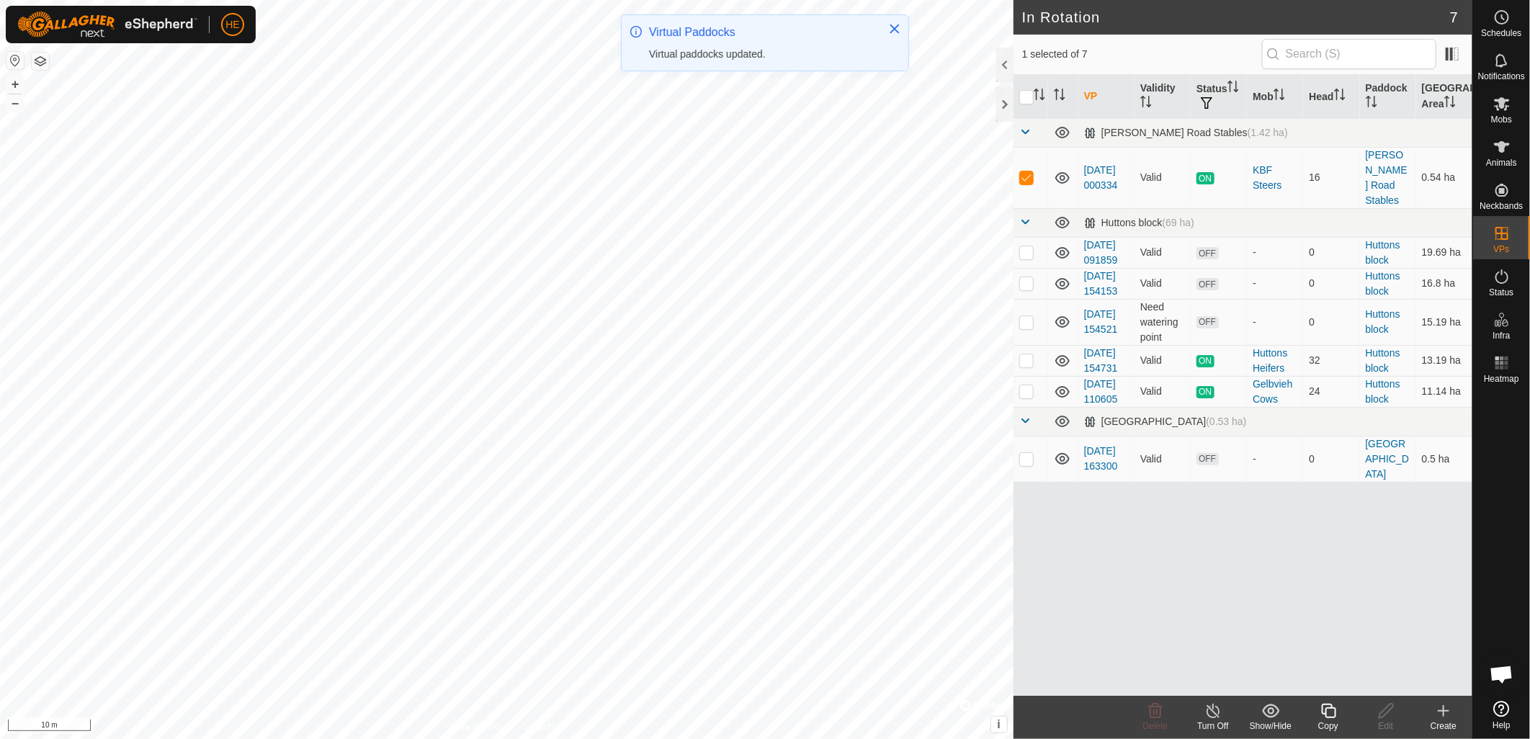
checkbox input "false"
checkbox input "true"
click at [1387, 713] on icon at bounding box center [1386, 711] width 14 height 14
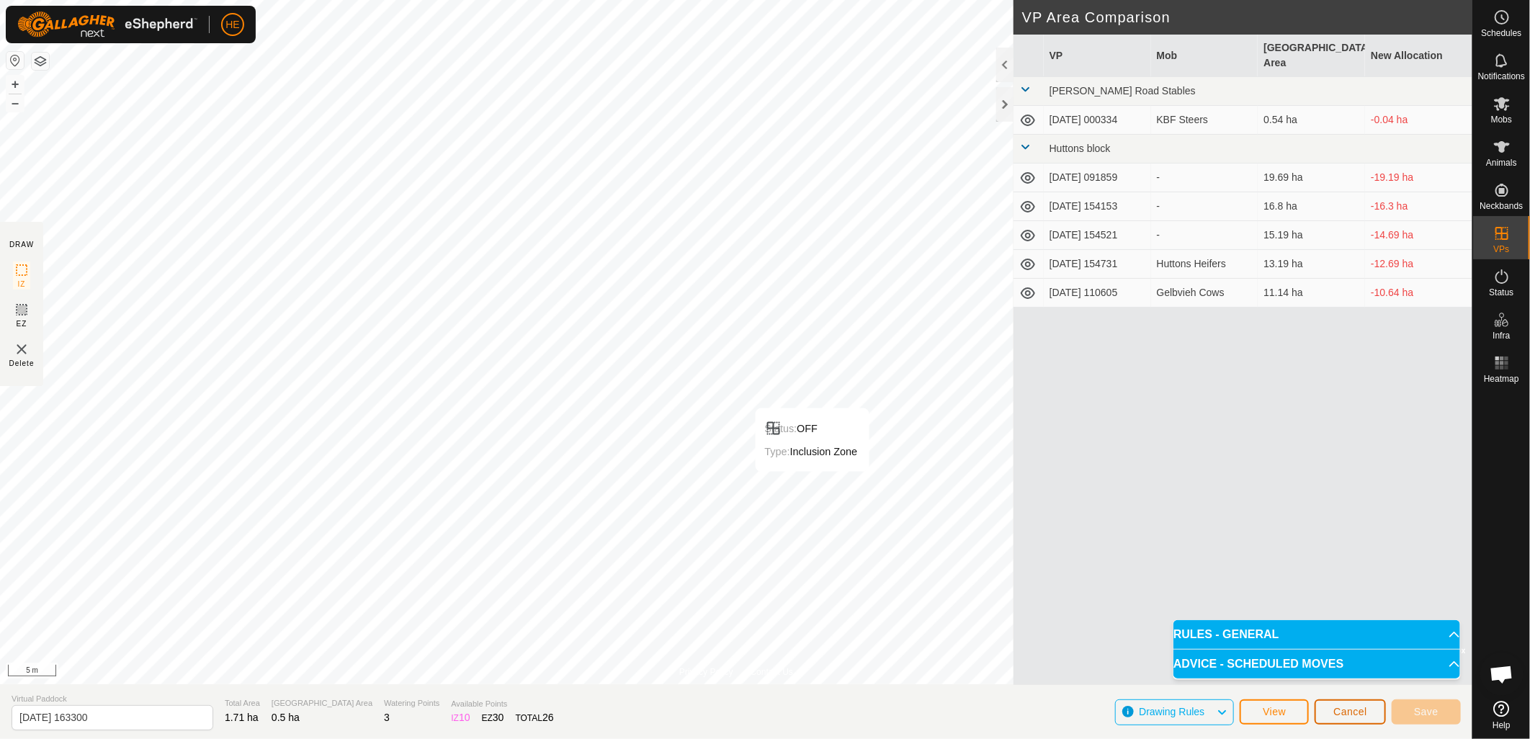
click at [1360, 713] on span "Cancel" at bounding box center [1350, 712] width 34 height 12
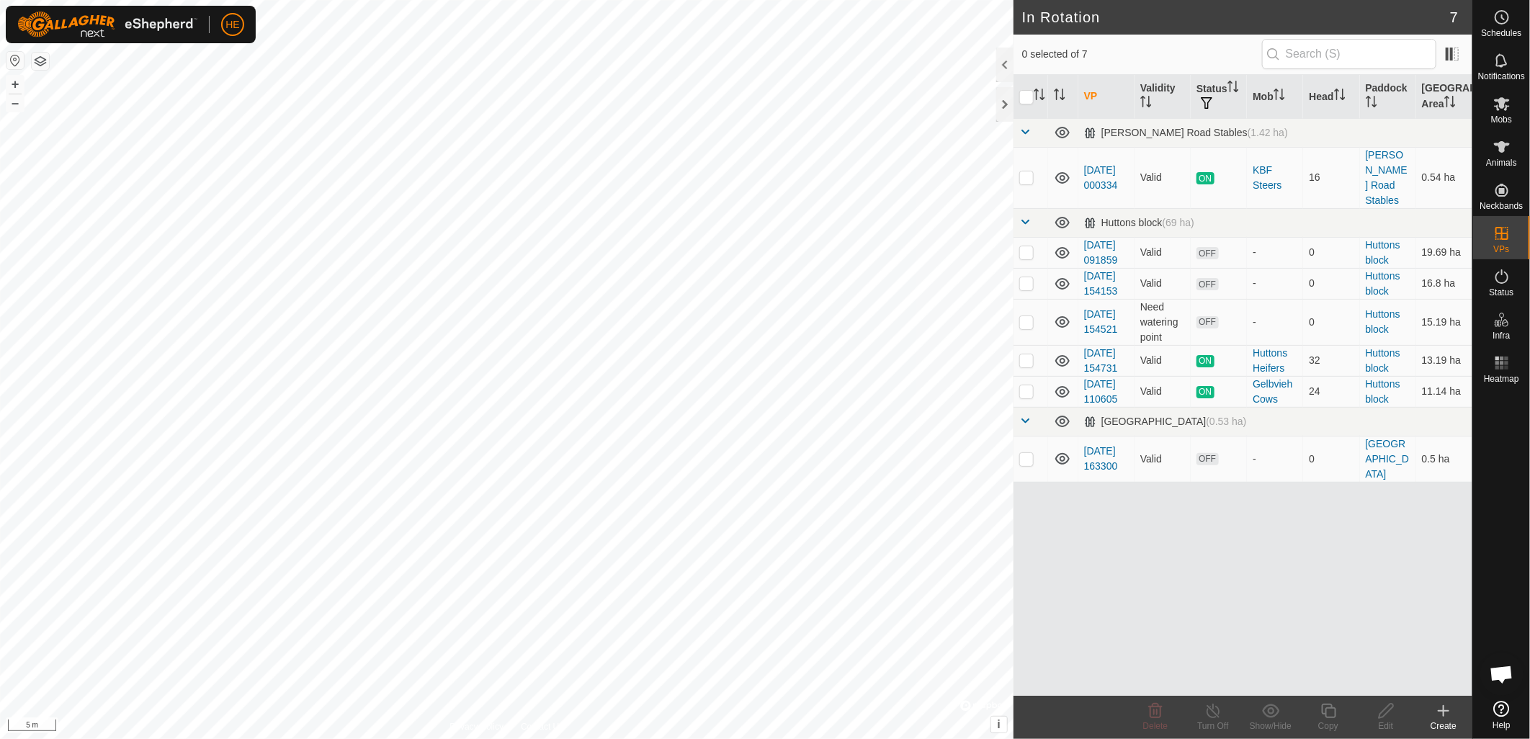
checkbox input "true"
click at [1389, 710] on icon at bounding box center [1386, 711] width 14 height 14
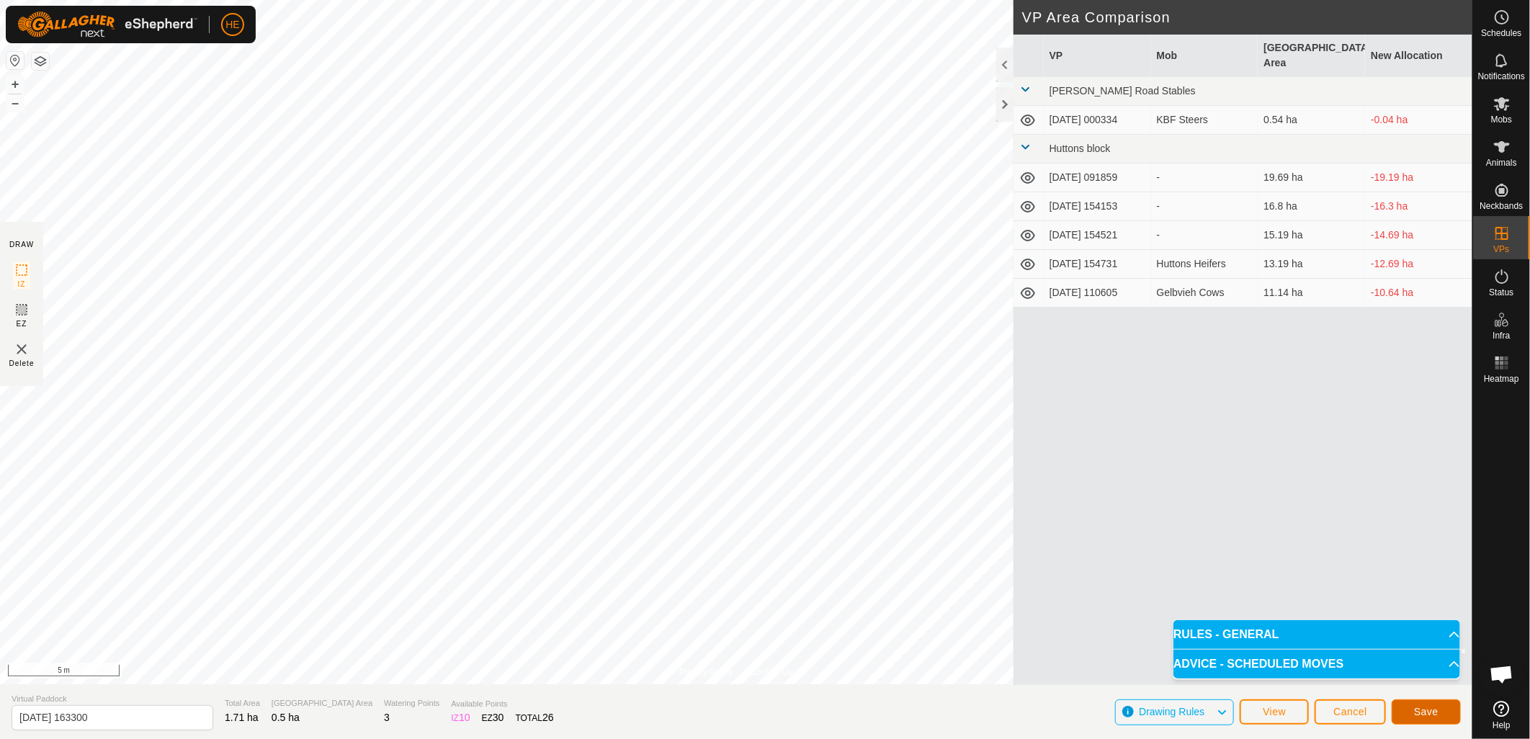
click at [1428, 704] on button "Save" at bounding box center [1426, 711] width 69 height 25
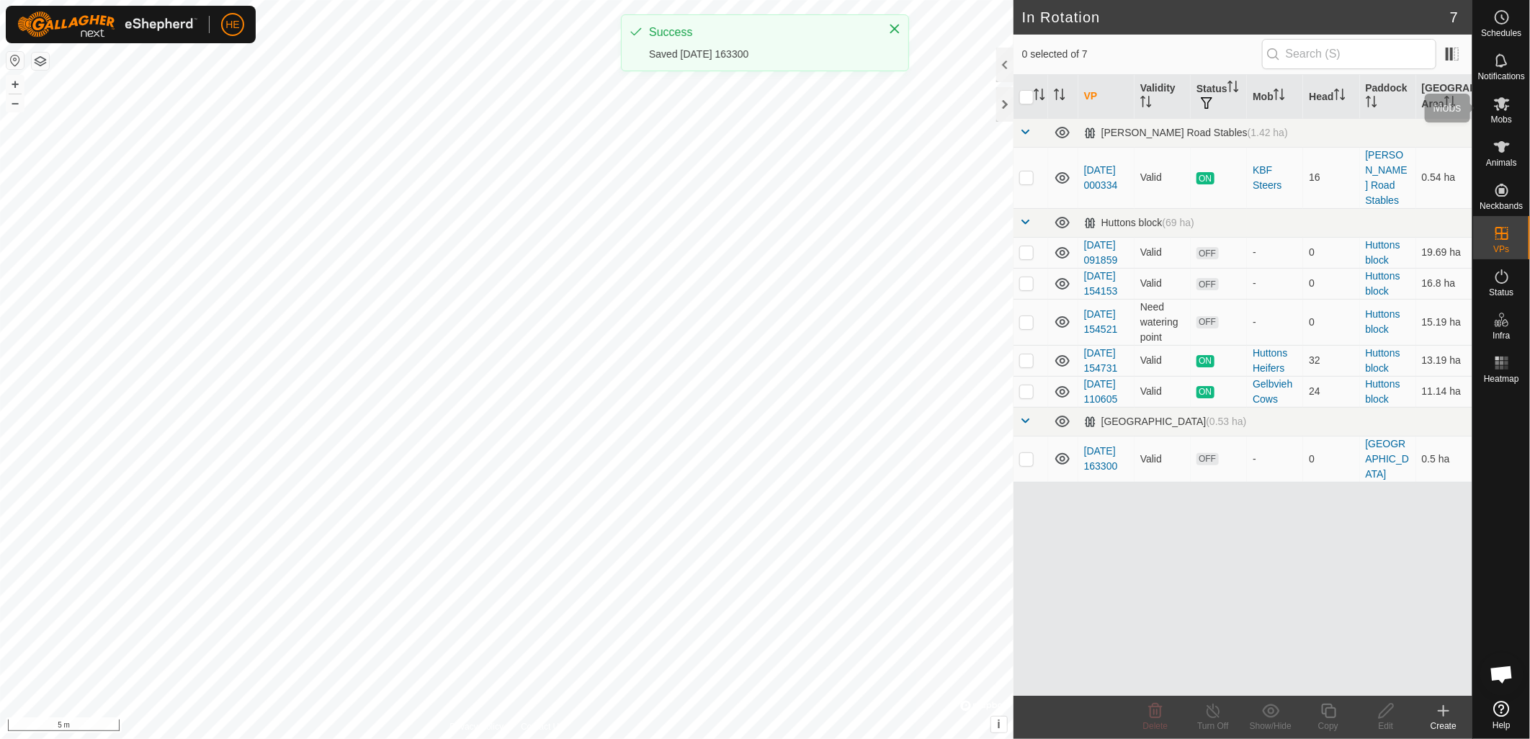
click at [1501, 106] on icon at bounding box center [1502, 104] width 16 height 14
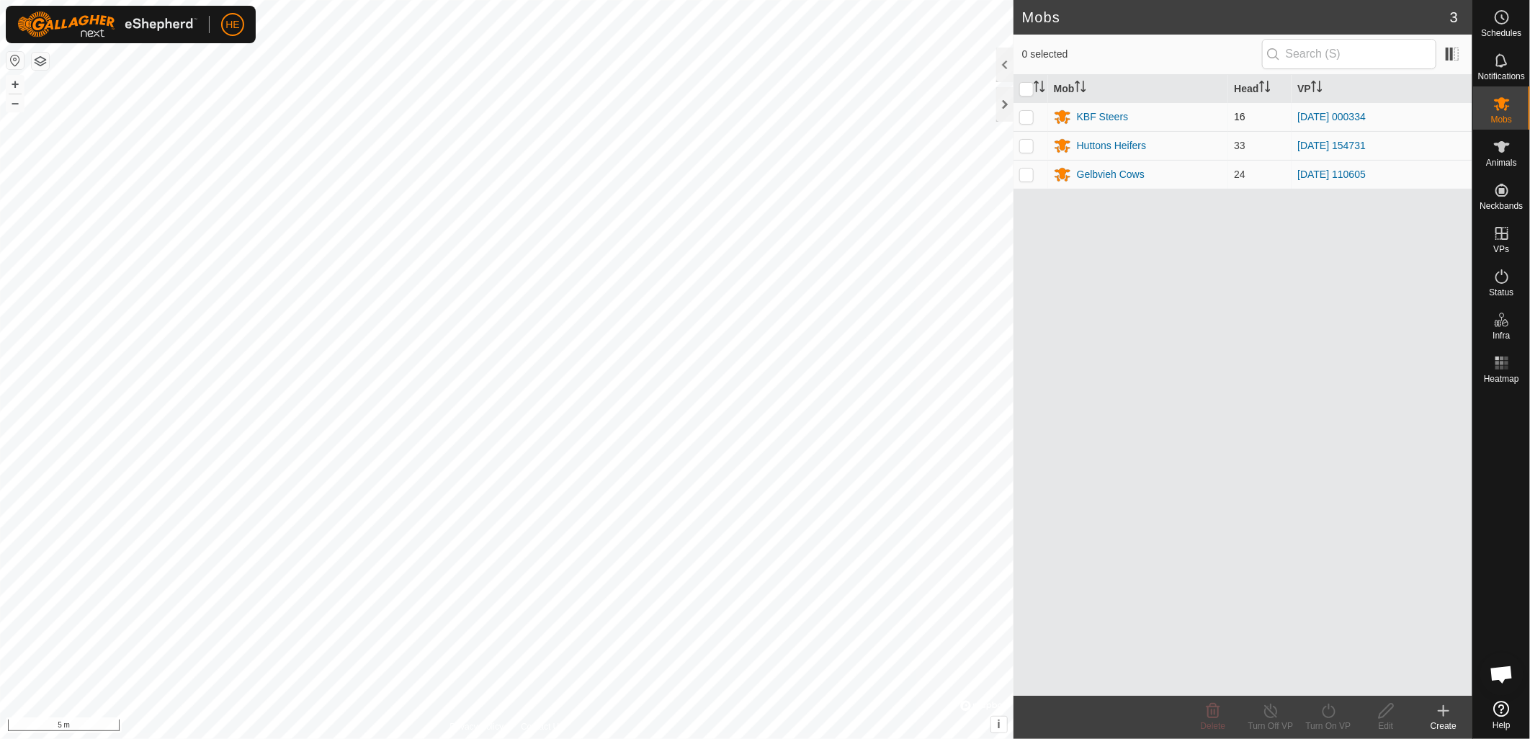
click at [1031, 117] on p-checkbox at bounding box center [1026, 117] width 14 height 12
checkbox input "true"
click at [1106, 118] on div "KBF Steers" at bounding box center [1103, 116] width 52 height 15
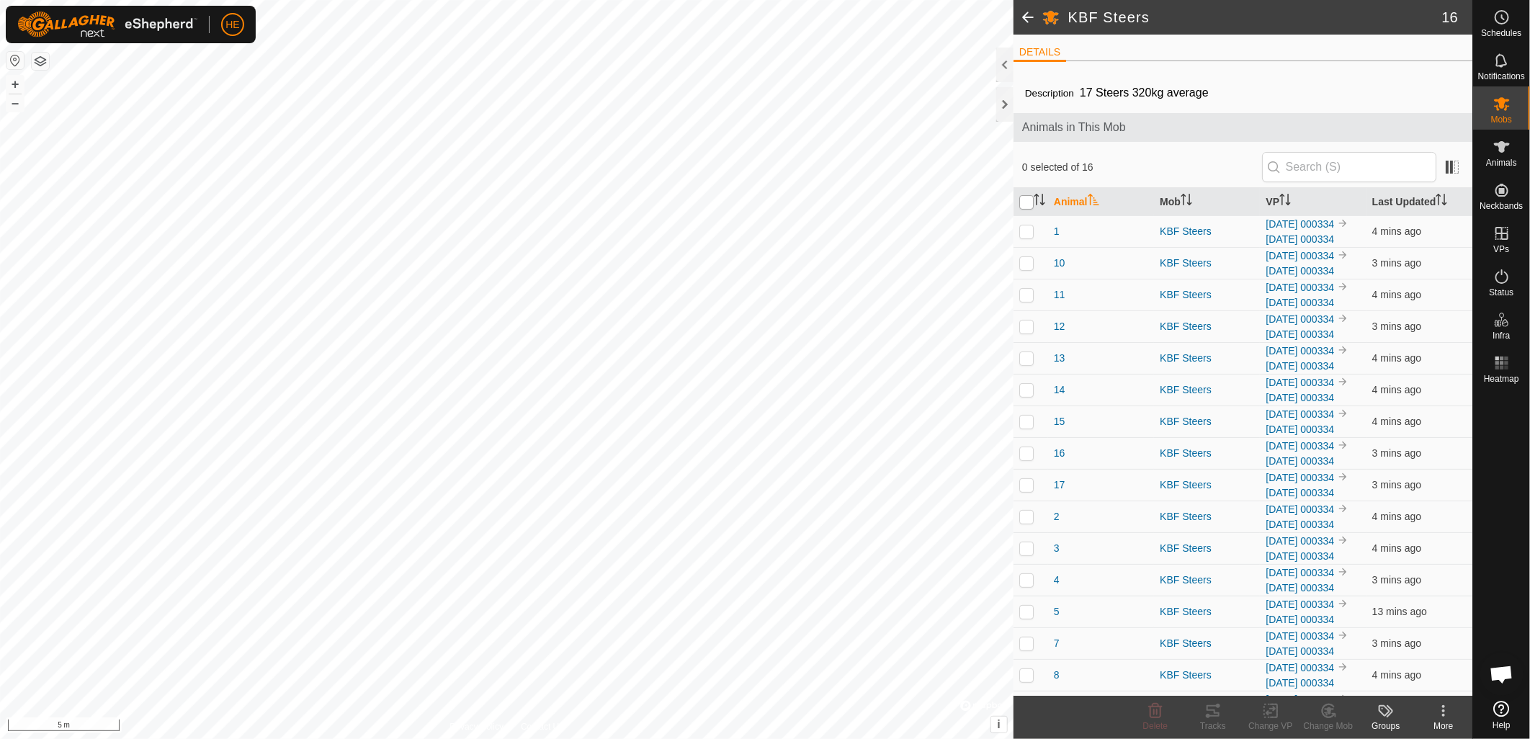
click at [1032, 198] on input "checkbox" at bounding box center [1026, 202] width 14 height 14
checkbox input "true"
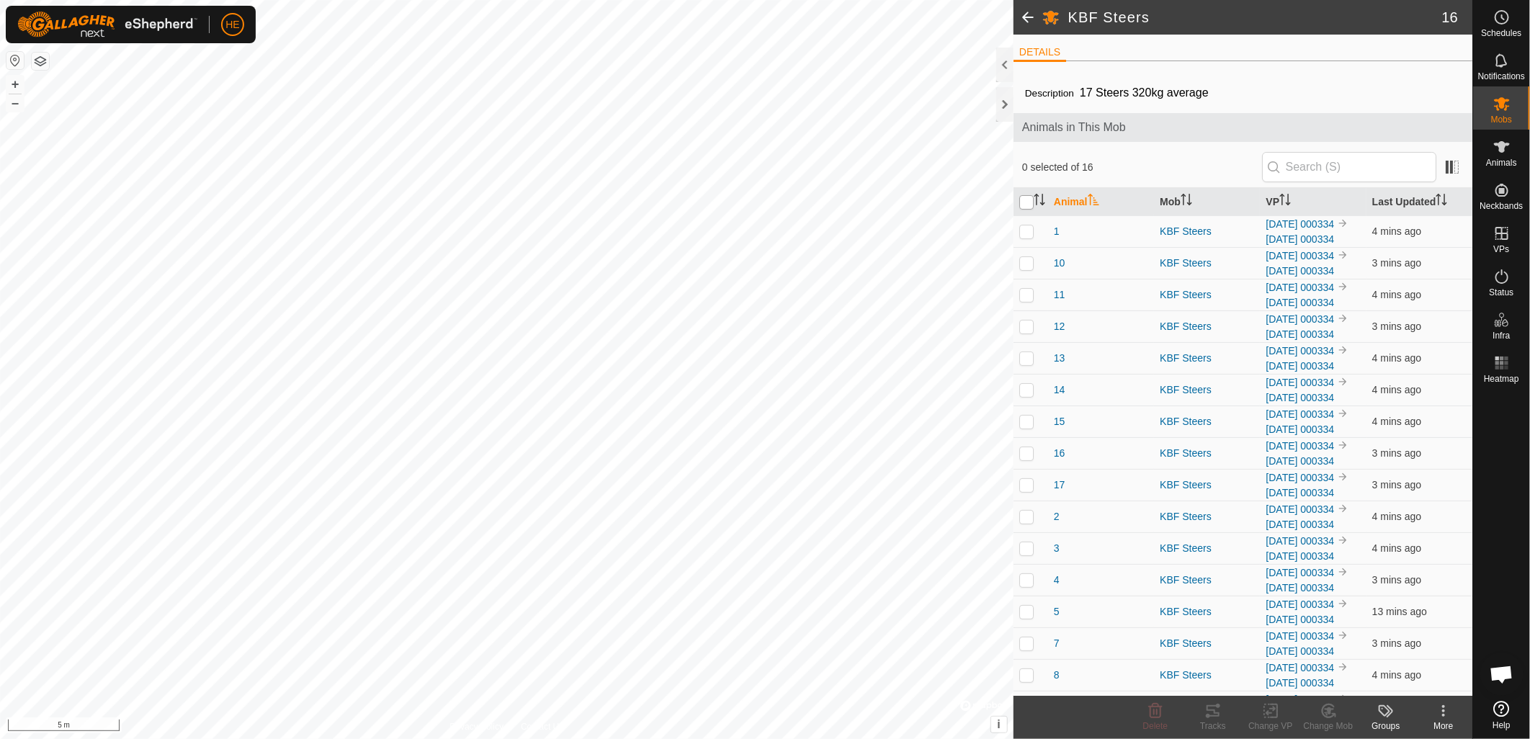
checkbox input "true"
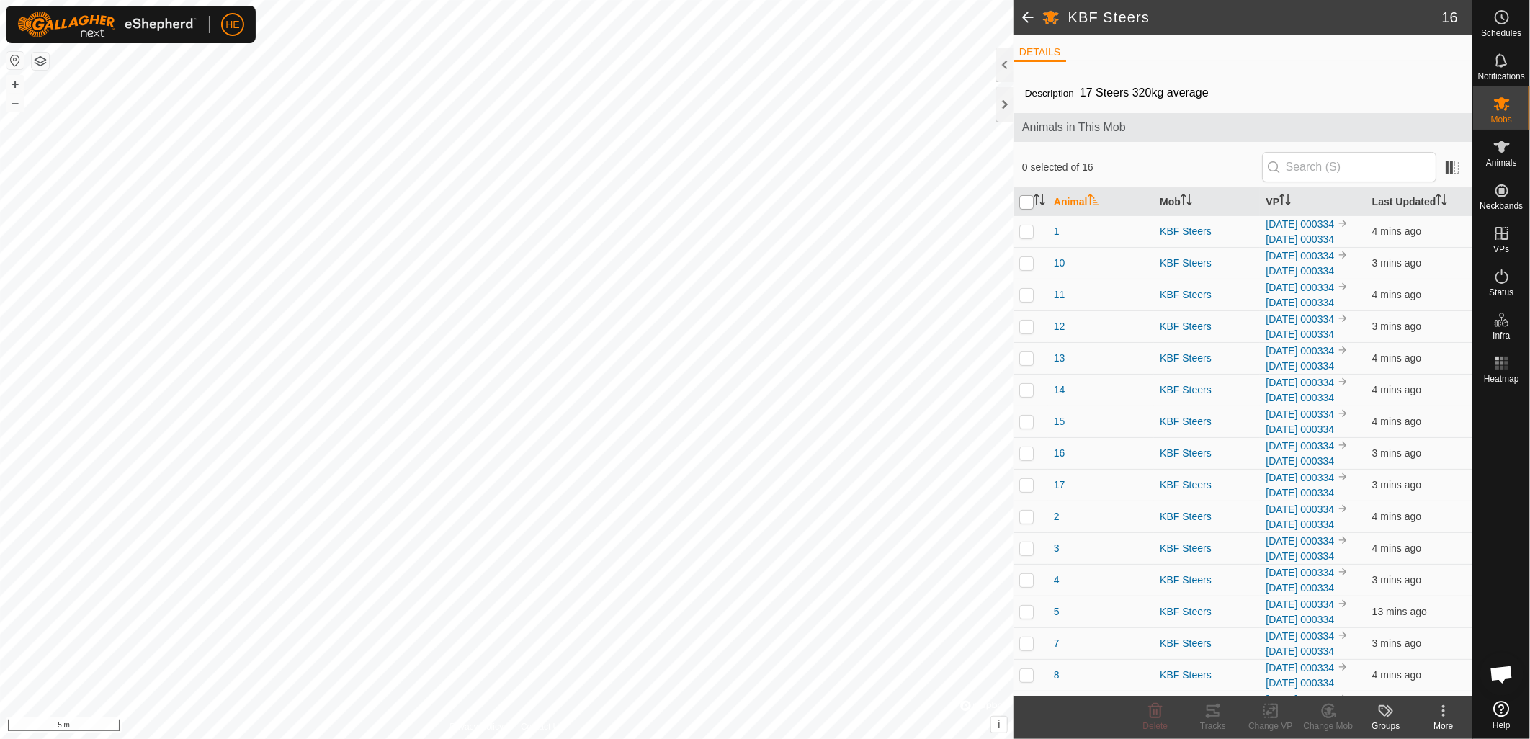
checkbox input "true"
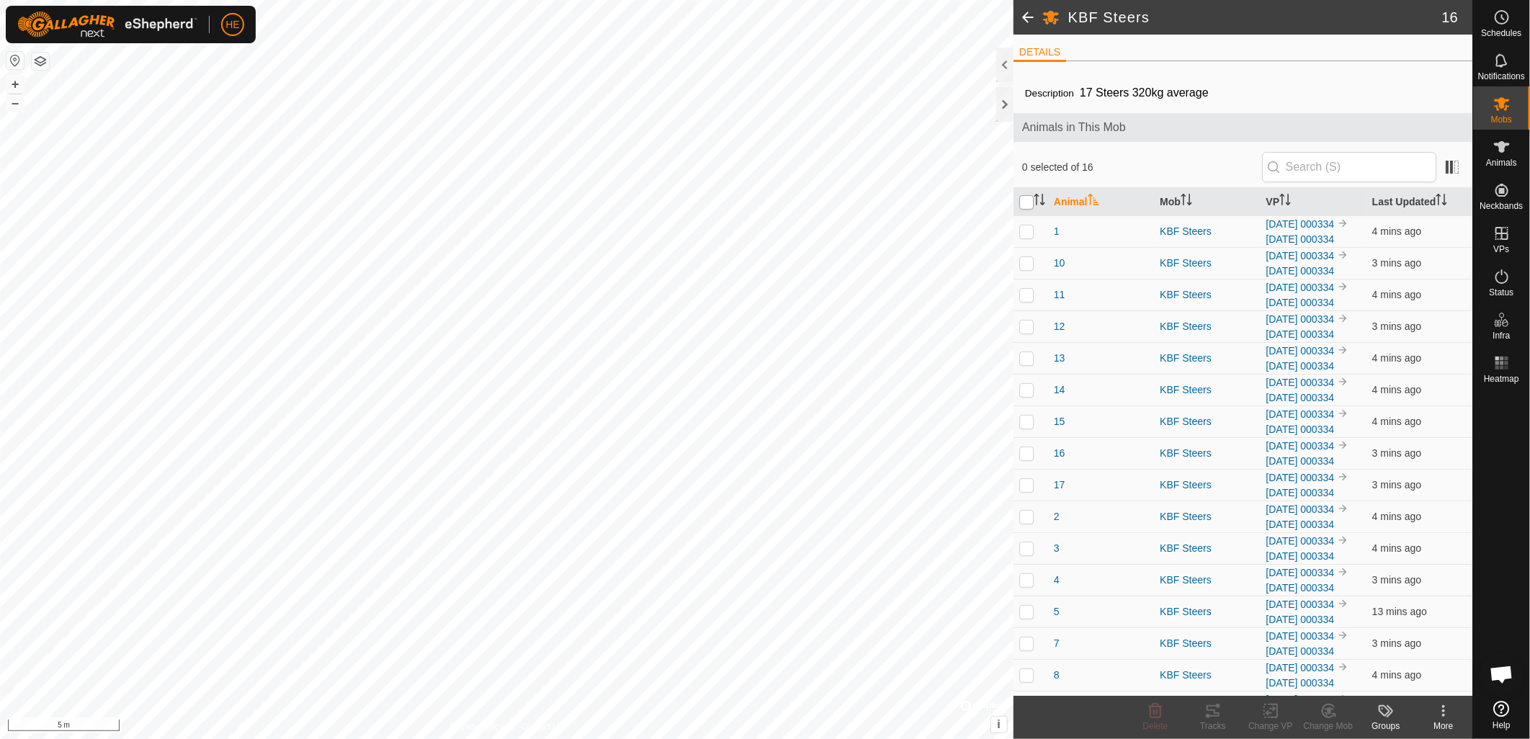
checkbox input "true"
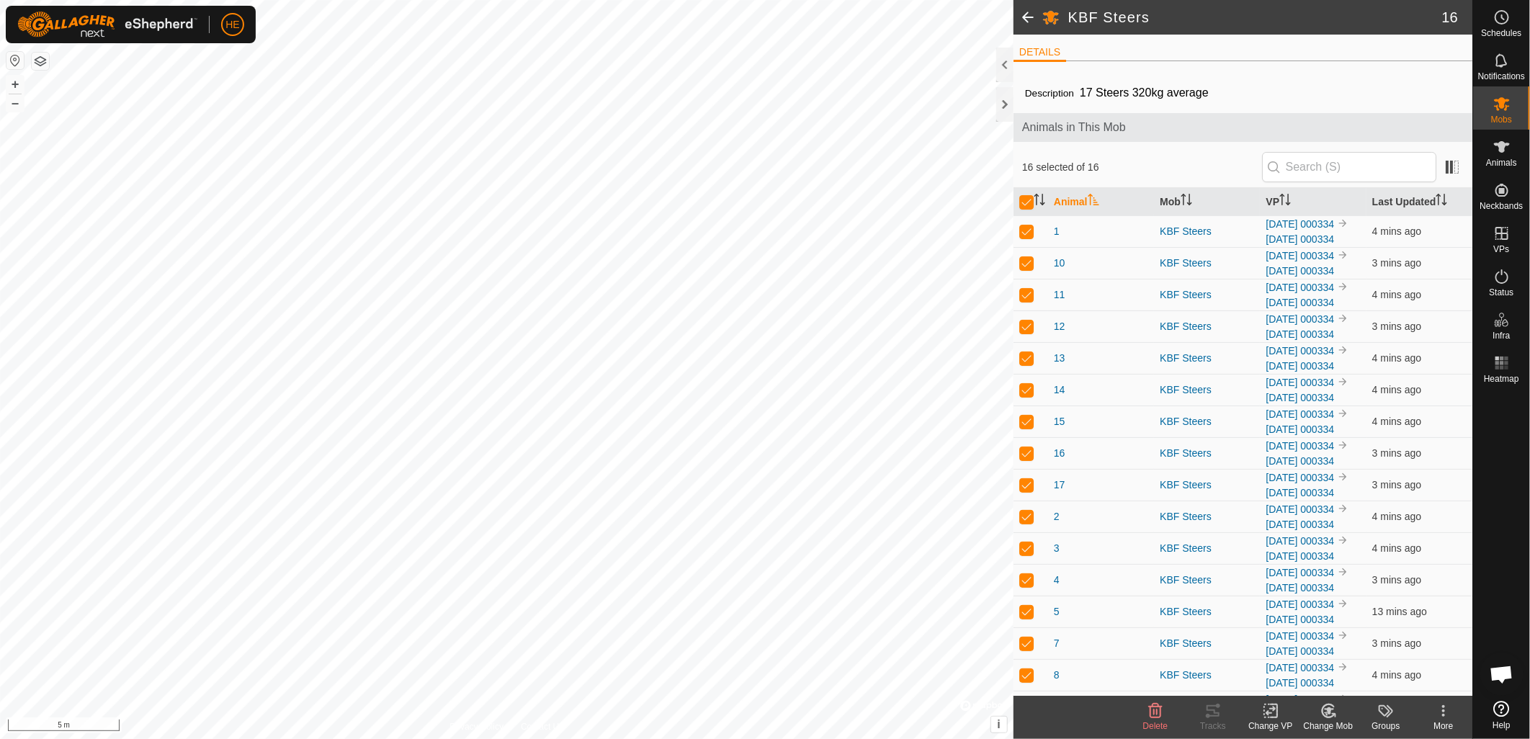
click at [1276, 717] on div "HE Schedules Notifications Mobs Animals Neckbands VPs Status Infra Heatmap Help…" at bounding box center [765, 369] width 1530 height 739
click at [1272, 717] on icon at bounding box center [1271, 710] width 18 height 17
click at [1288, 640] on link "Choose VP..." at bounding box center [1314, 649] width 143 height 29
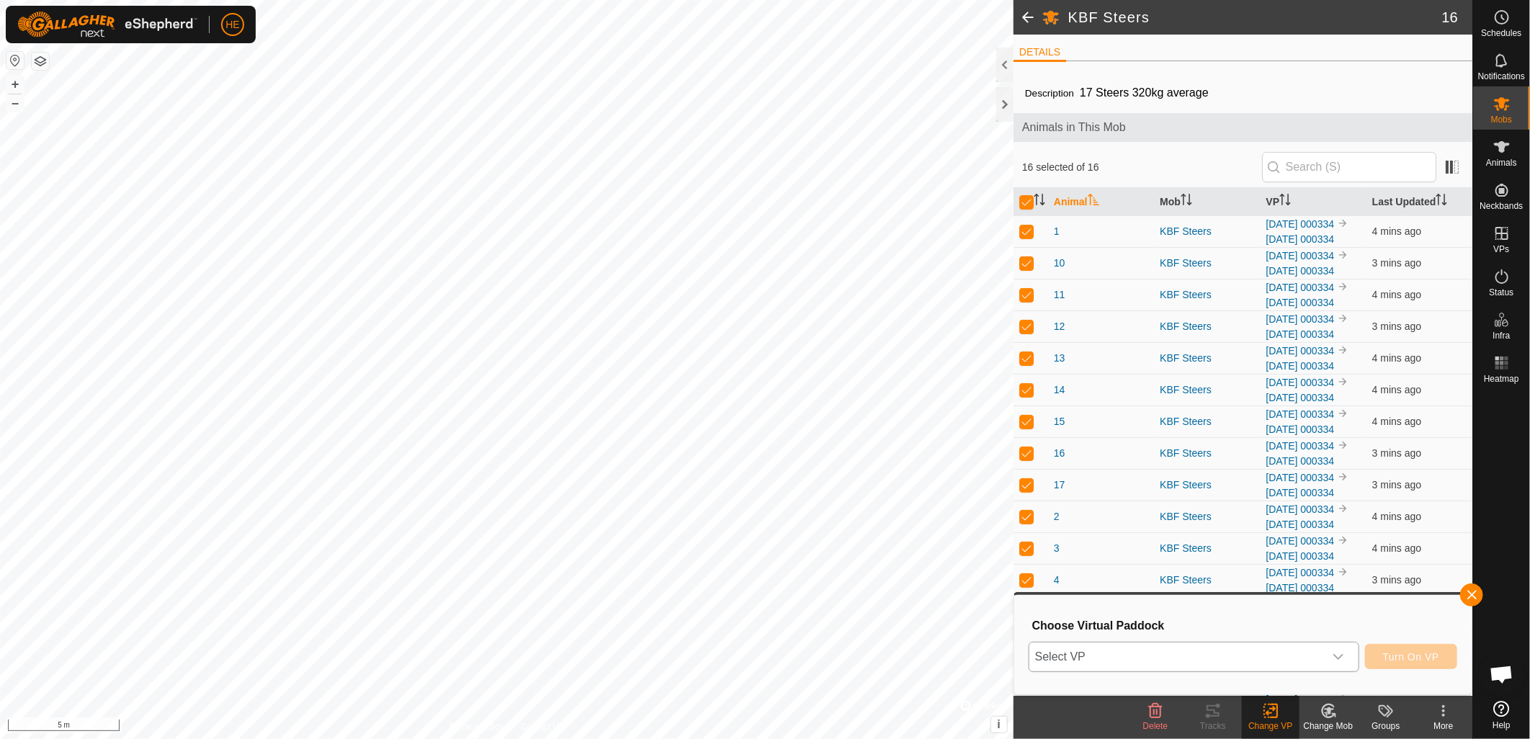
click at [1083, 653] on span "Select VP" at bounding box center [1176, 657] width 295 height 29
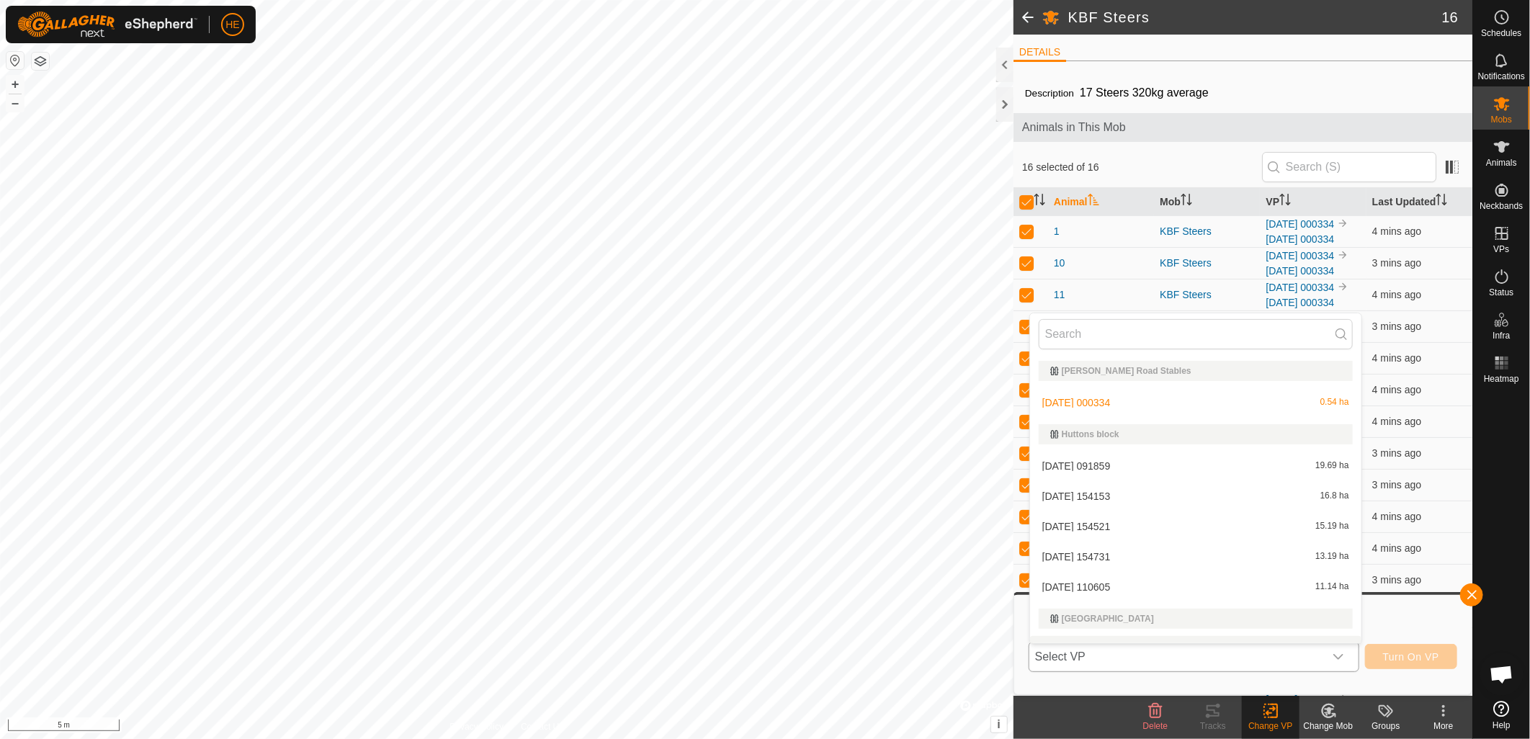
scroll to position [22, 0]
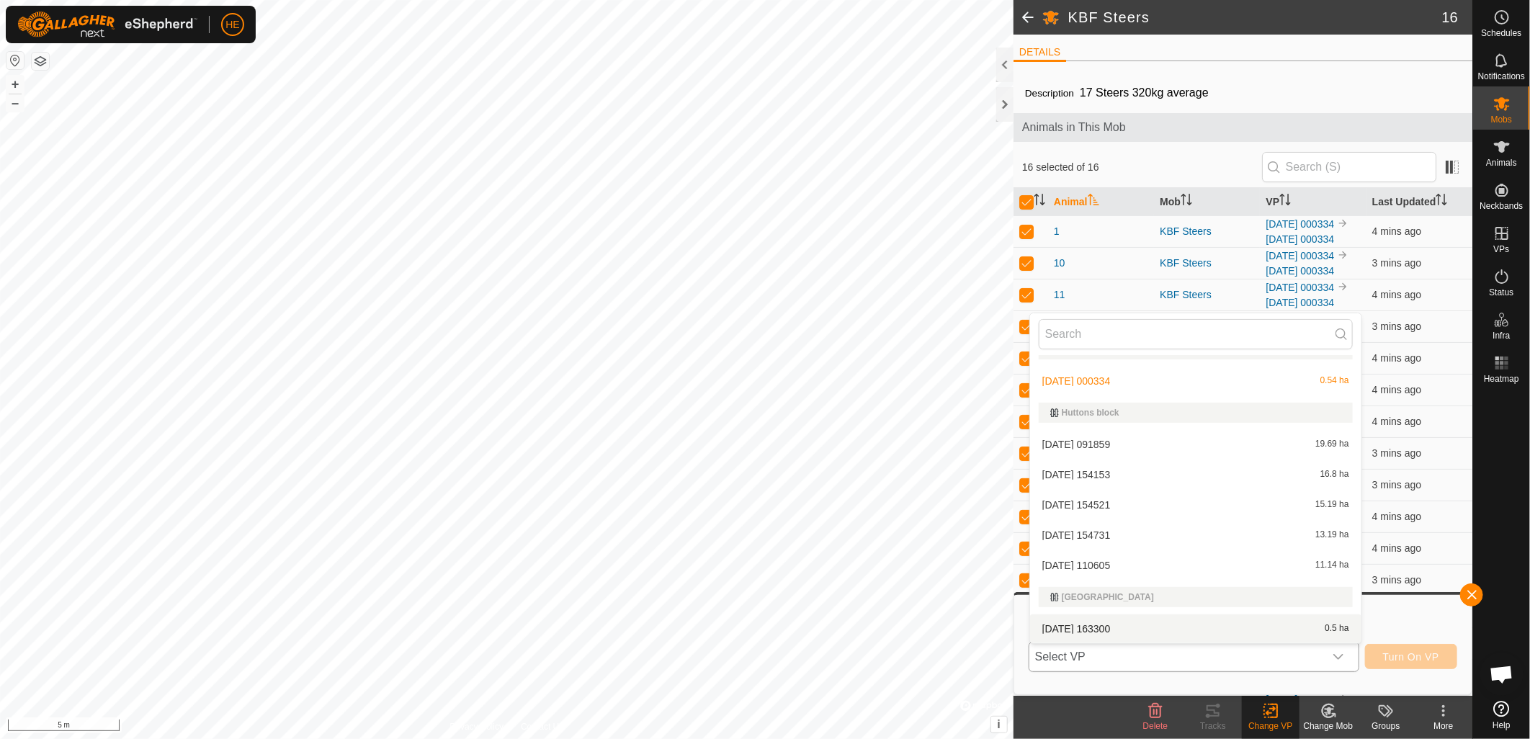
click at [1109, 630] on li "[DATE] 163300 0.5 ha" at bounding box center [1195, 628] width 331 height 29
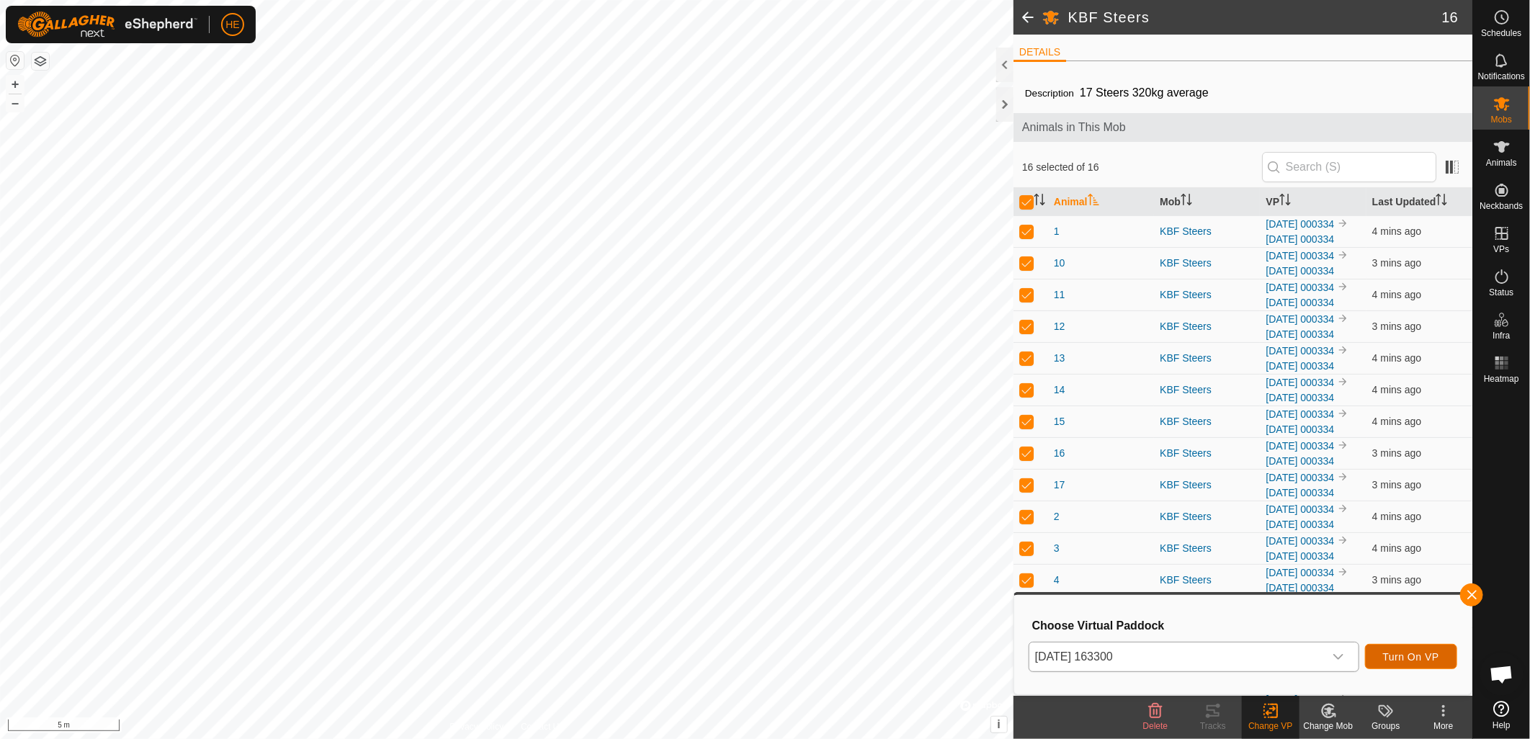
click at [1434, 663] on button "Turn On VP" at bounding box center [1411, 656] width 92 height 25
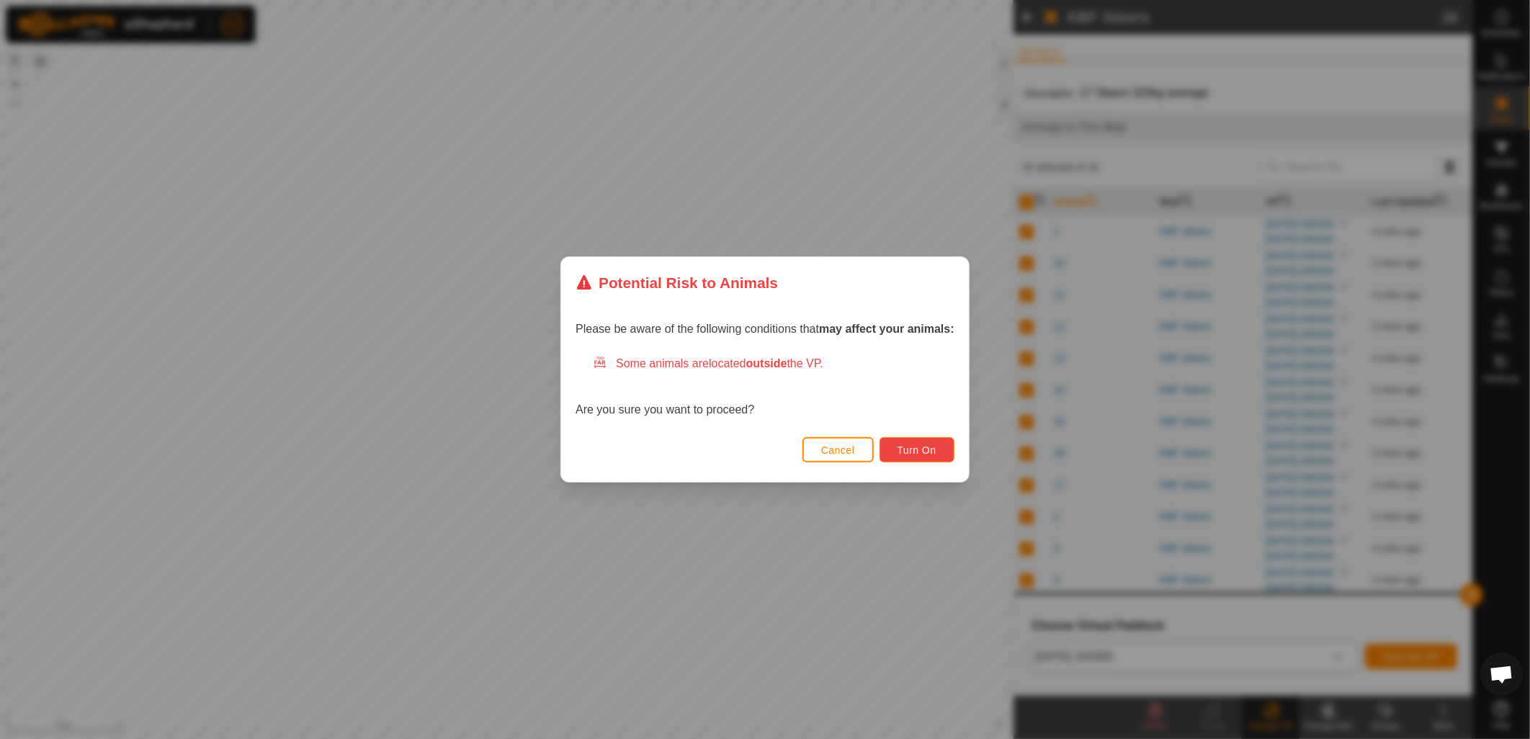
click at [937, 457] on button "Turn On" at bounding box center [917, 449] width 75 height 25
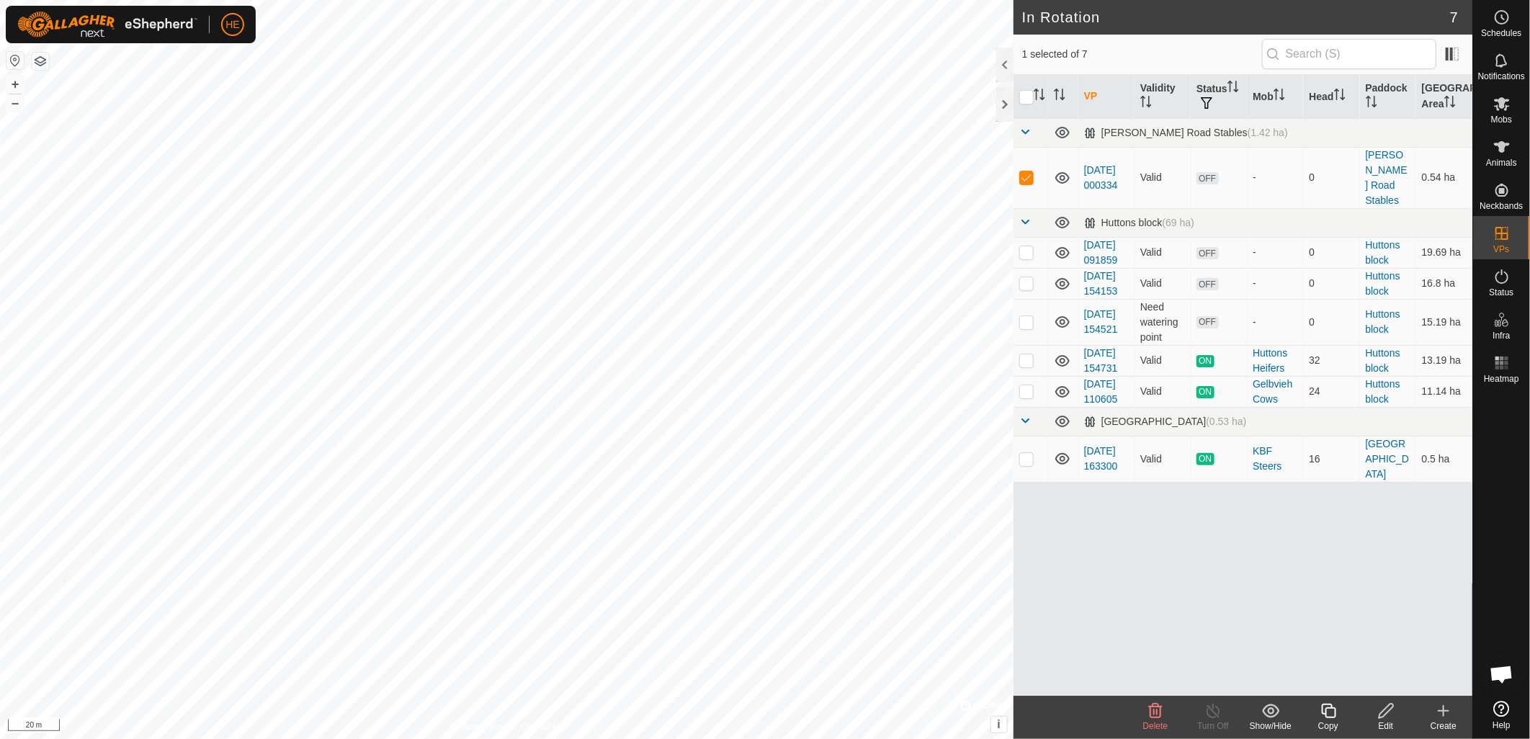
scroll to position [682, 0]
click at [1158, 721] on span "Delete" at bounding box center [1155, 726] width 25 height 10
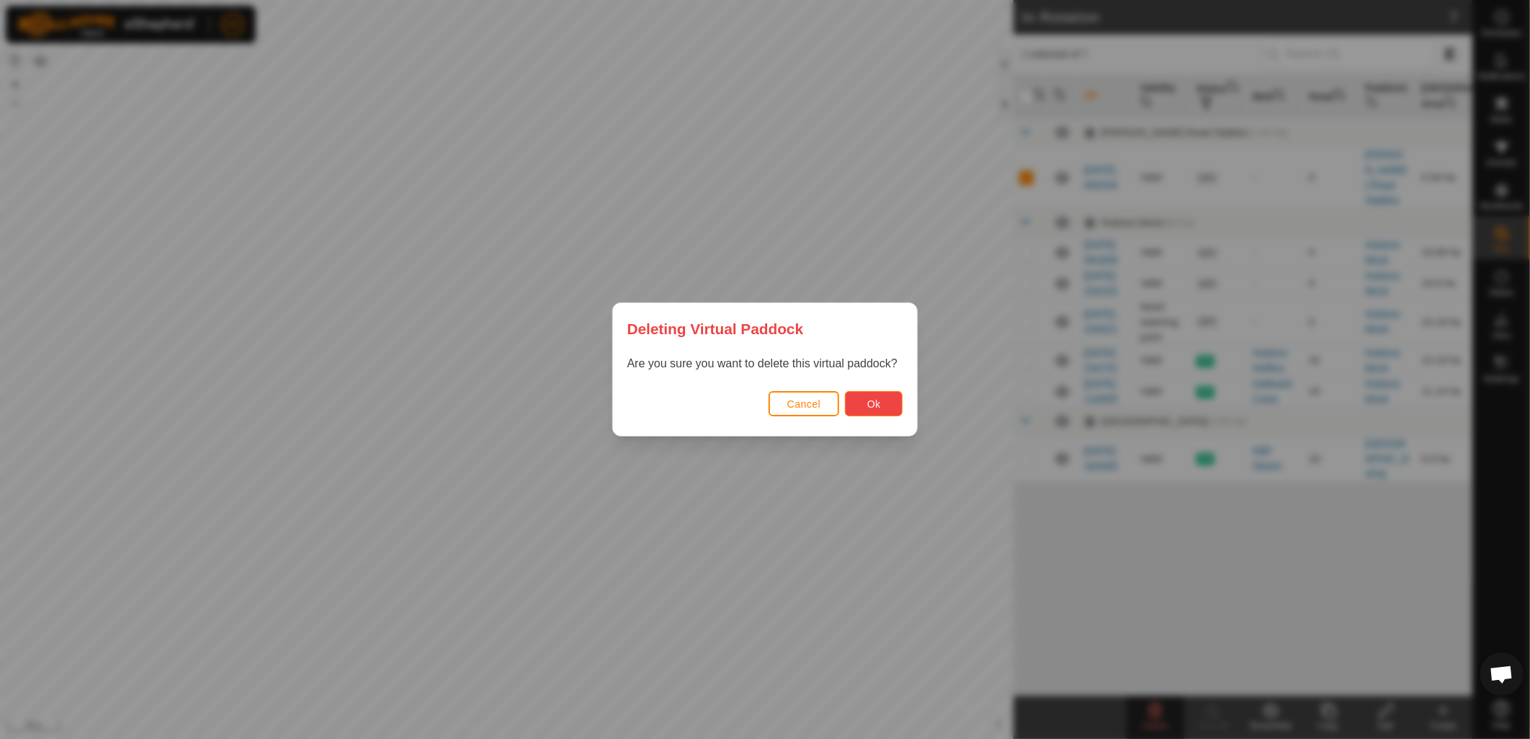
click at [861, 392] on button "Ok" at bounding box center [874, 403] width 58 height 25
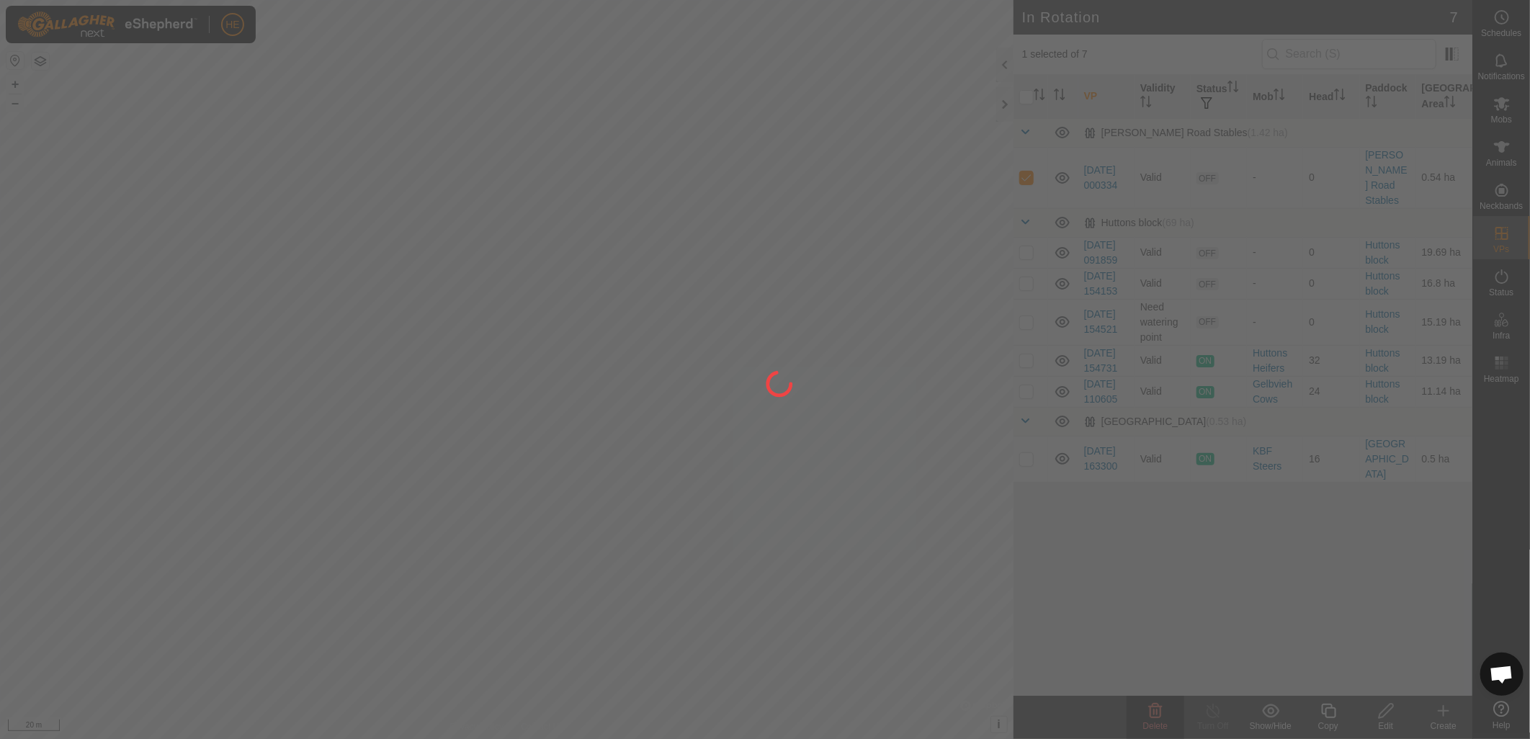
checkbox input "false"
